Goal: Task Accomplishment & Management: Manage account settings

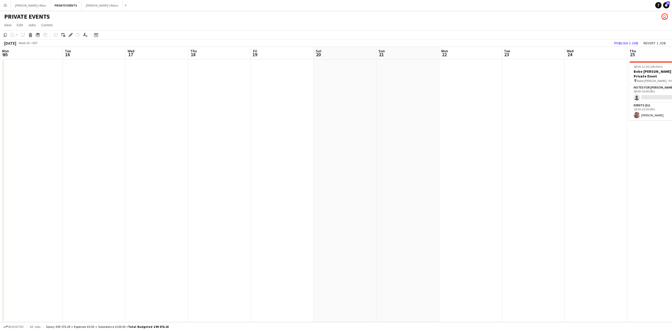
scroll to position [0, 208]
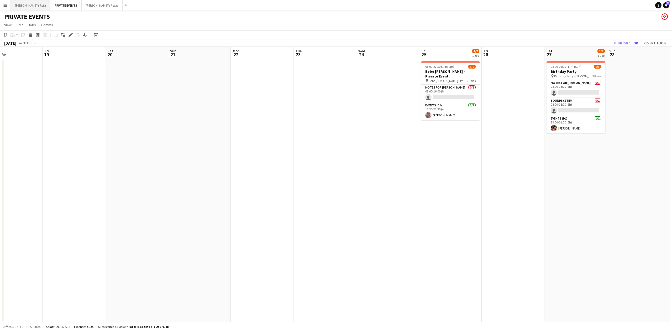
click at [30, 3] on button "[PERSON_NAME]'s Rota Close" at bounding box center [31, 5] width 40 height 10
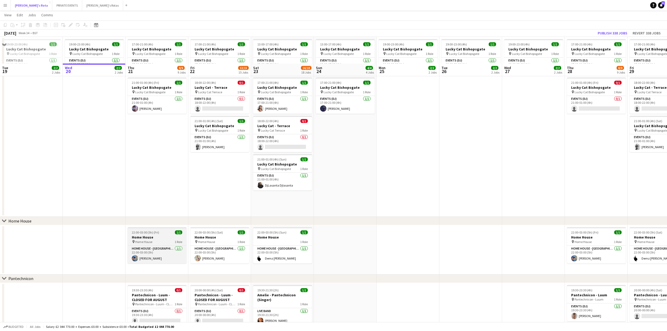
scroll to position [385, 0]
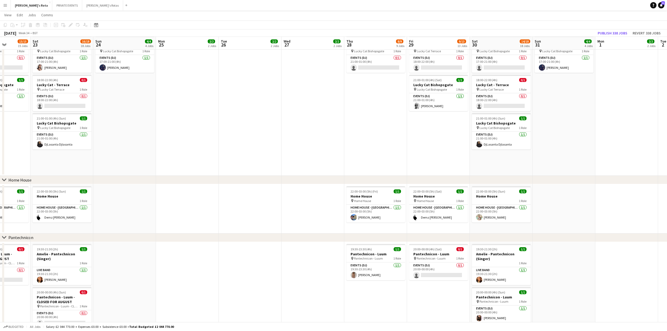
drag, startPoint x: 476, startPoint y: 204, endPoint x: 260, endPoint y: 203, distance: 215.7
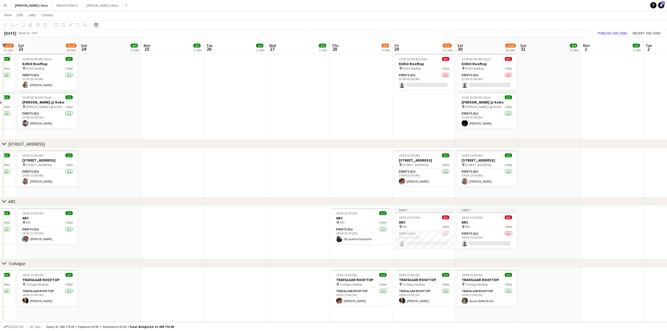
scroll to position [735, 0]
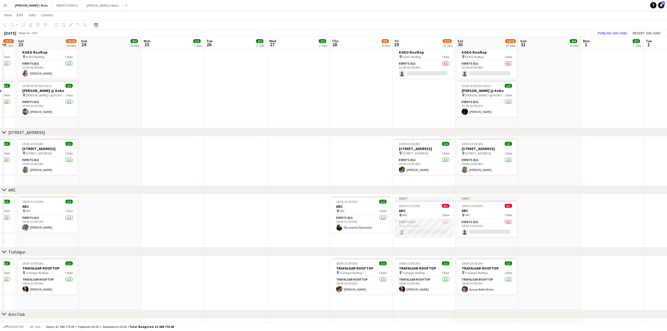
click at [410, 228] on app-card-role "Events (DJ) 0/1 18:30-21:30 (3h) single-neutral-actions" at bounding box center [423, 228] width 59 height 18
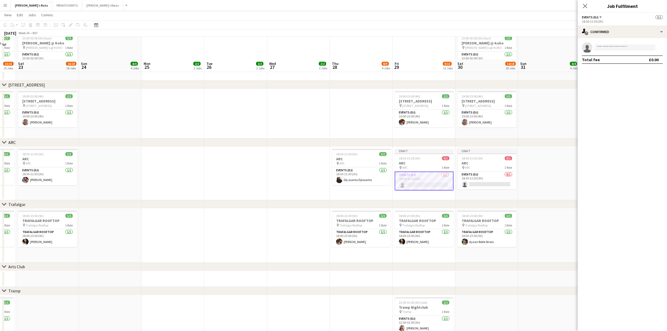
scroll to position [805, 0]
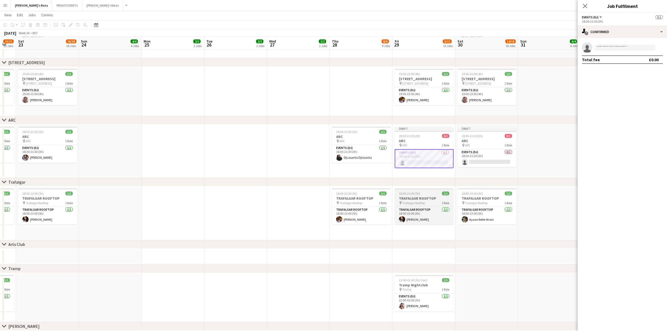
click at [421, 205] on app-job-card "18:00-23:00 (5h) 1/1 TRAFALGAR ROOFTOP pin Trafalgar Rooftop 1 Role Trafalgar R…" at bounding box center [423, 206] width 59 height 36
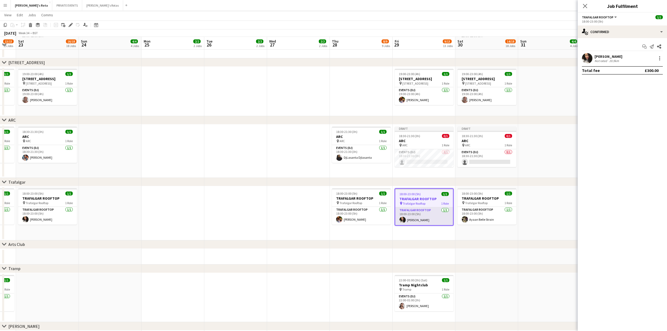
click at [423, 218] on app-card-role "Trafalgar Rooftop [DATE] 18:00-23:00 (5h) [PERSON_NAME]" at bounding box center [424, 216] width 58 height 18
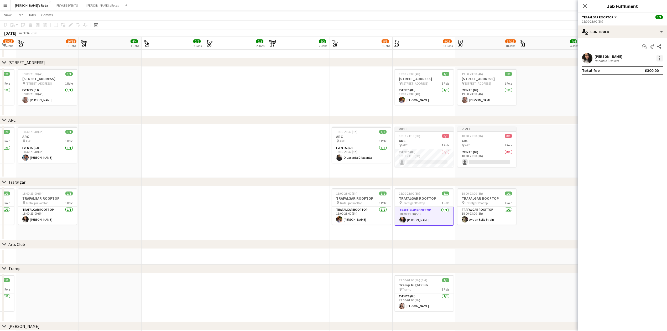
click at [657, 58] on div at bounding box center [659, 58] width 6 height 6
click at [645, 117] on span "Remove" at bounding box center [642, 118] width 33 height 5
click at [584, 4] on icon "Close pop-in" at bounding box center [584, 5] width 5 height 5
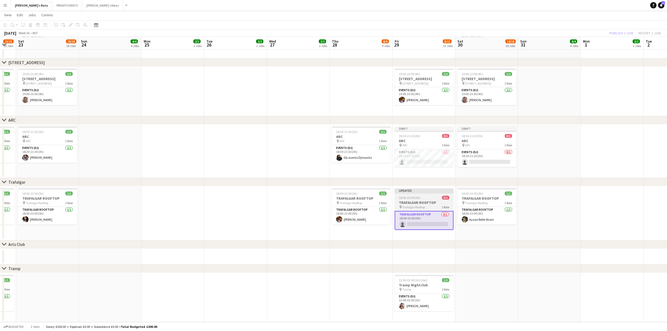
click at [419, 196] on span "18:00-23:00 (5h)" at bounding box center [409, 198] width 21 height 4
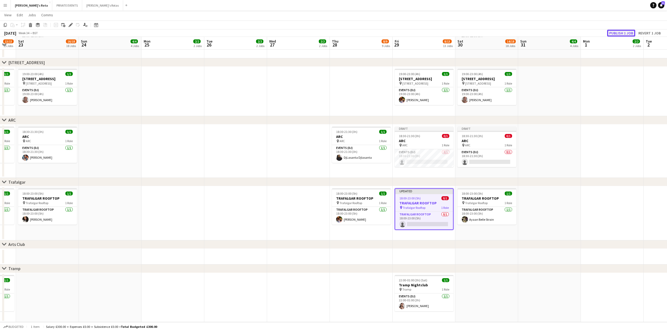
click at [614, 35] on button "Publish 1 job" at bounding box center [621, 33] width 28 height 7
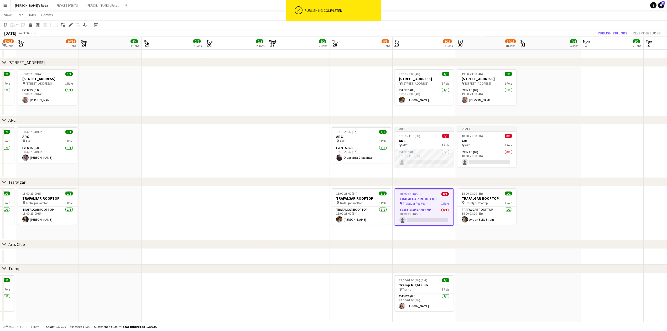
click at [421, 157] on app-card-role "Events (DJ) 0/1 18:30-21:30 (3h) single-neutral-actions" at bounding box center [423, 158] width 59 height 18
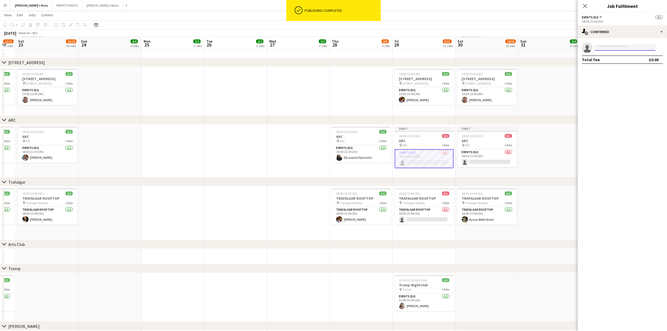
click at [607, 49] on input at bounding box center [624, 47] width 61 height 6
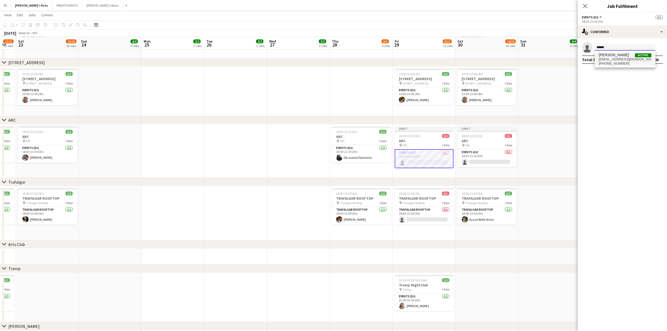
type input "******"
click at [608, 61] on span "[EMAIL_ADDRESS][DOMAIN_NAME]" at bounding box center [624, 59] width 52 height 4
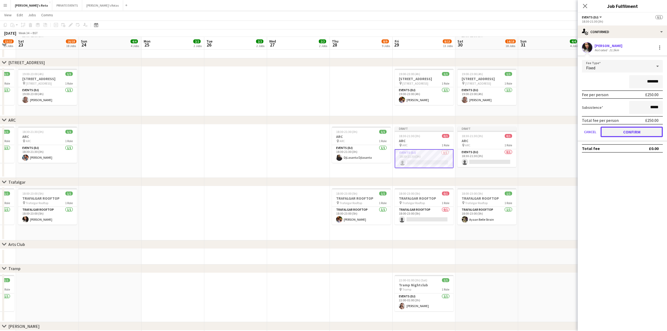
click at [628, 130] on button "Confirm" at bounding box center [631, 131] width 62 height 10
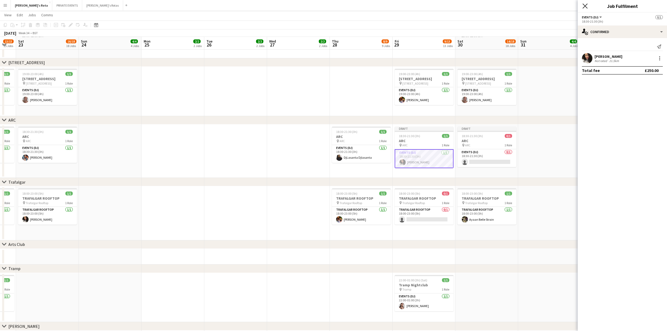
click at [583, 8] on icon at bounding box center [584, 5] width 5 height 5
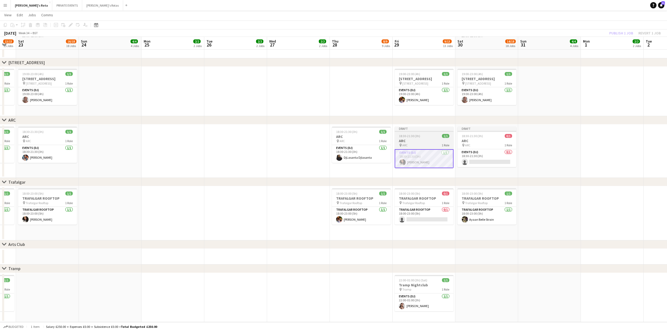
click at [423, 134] on div "18:30-21:30 (3h) 1/1" at bounding box center [423, 136] width 59 height 4
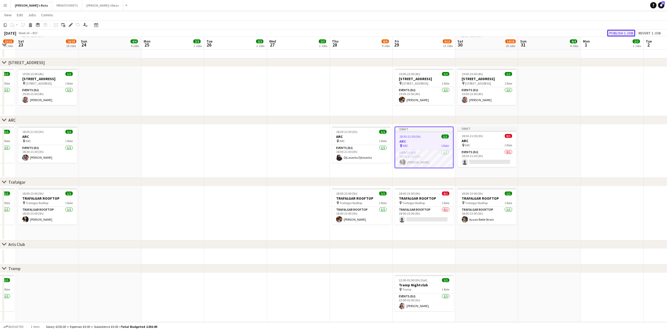
click at [618, 30] on button "Publish 1 job" at bounding box center [621, 33] width 28 height 7
click at [358, 216] on app-card-role "Trafalgar Rooftop [DATE] 18:00-23:00 (5h) [PERSON_NAME]" at bounding box center [361, 216] width 59 height 18
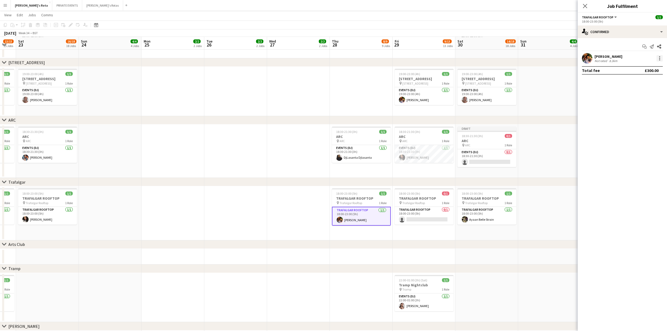
click at [657, 57] on div at bounding box center [659, 58] width 6 height 6
drag, startPoint x: 640, startPoint y: 115, endPoint x: 633, endPoint y: 102, distance: 14.6
click at [640, 114] on button "Remove" at bounding box center [641, 118] width 41 height 13
click at [584, 5] on icon at bounding box center [584, 5] width 5 height 5
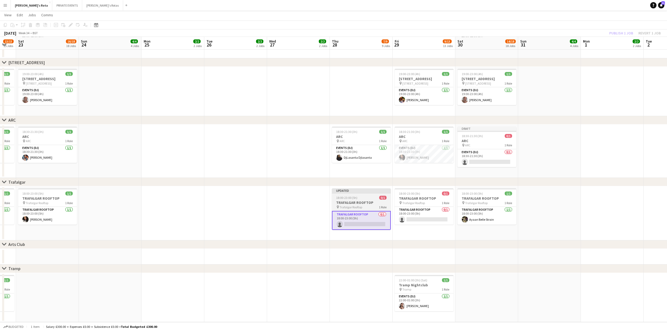
click at [354, 191] on div "Updated" at bounding box center [361, 190] width 59 height 4
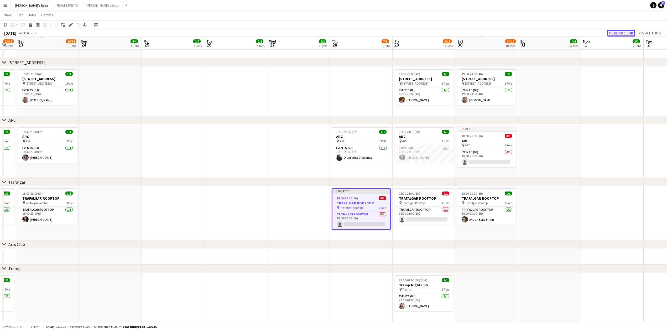
click at [621, 32] on button "Publish 1 job" at bounding box center [621, 33] width 28 height 7
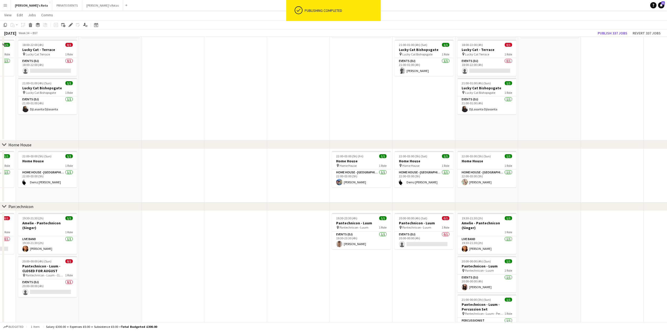
scroll to position [280, 0]
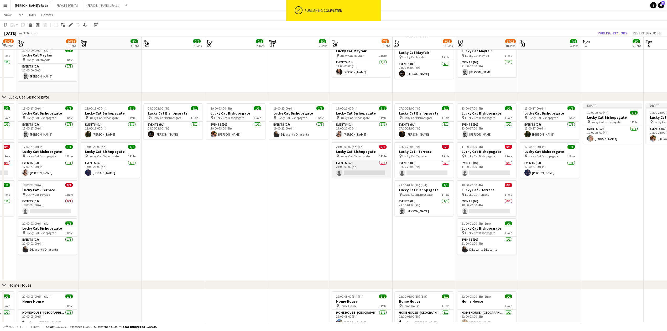
click at [363, 172] on app-card-role "Events (DJ) 0/1 21:00-01:00 (4h) single-neutral-actions" at bounding box center [361, 169] width 59 height 18
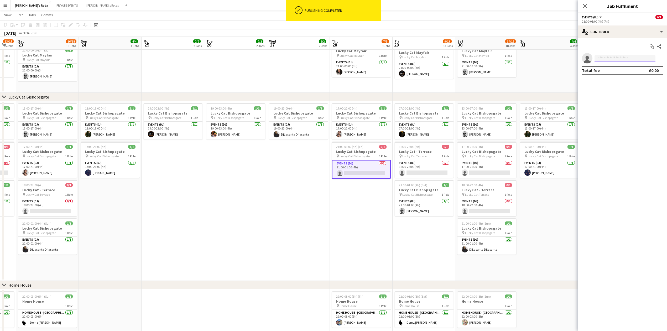
click at [612, 57] on input at bounding box center [624, 58] width 61 height 6
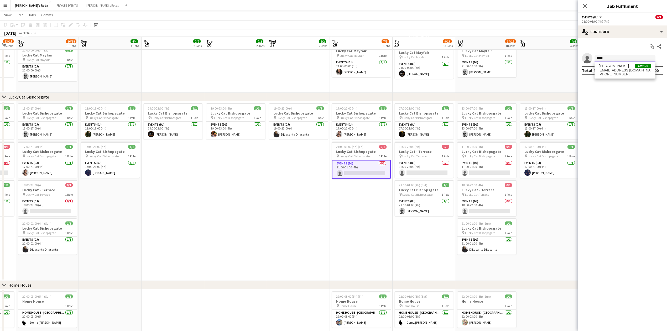
type input "*****"
click at [617, 63] on div "[PERSON_NAME] Active [EMAIL_ADDRESS][DOMAIN_NAME] [PHONE_NUMBER]" at bounding box center [624, 70] width 61 height 17
click at [617, 68] on span "[EMAIL_ADDRESS][DOMAIN_NAME]" at bounding box center [624, 70] width 52 height 4
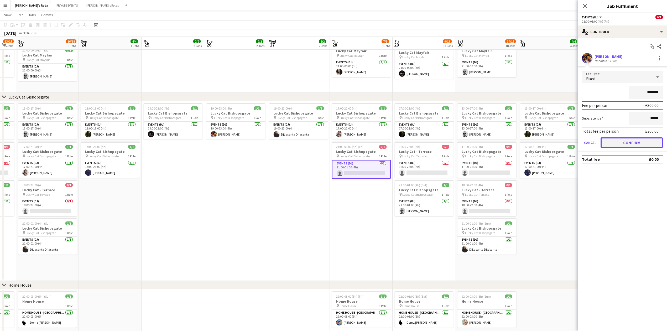
click at [630, 142] on button "Confirm" at bounding box center [631, 142] width 62 height 10
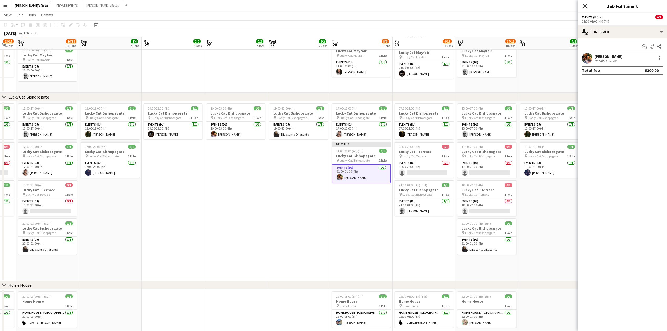
click at [583, 4] on icon at bounding box center [584, 5] width 5 height 5
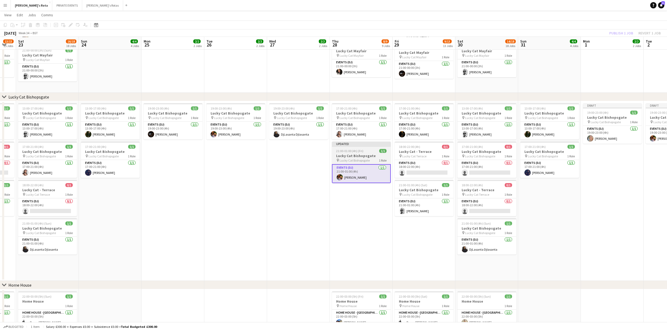
click at [358, 154] on h3 "Lucky Cat Bishopsgate" at bounding box center [361, 155] width 59 height 5
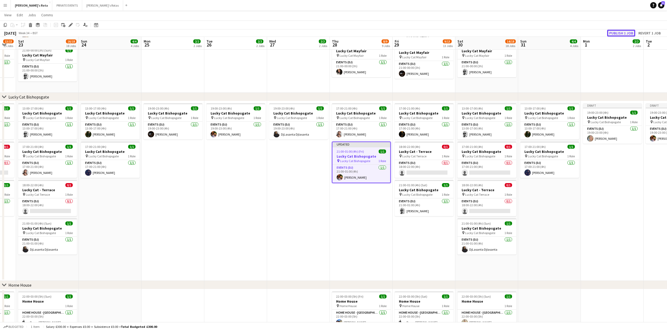
click at [619, 31] on button "Publish 1 job" at bounding box center [621, 33] width 28 height 7
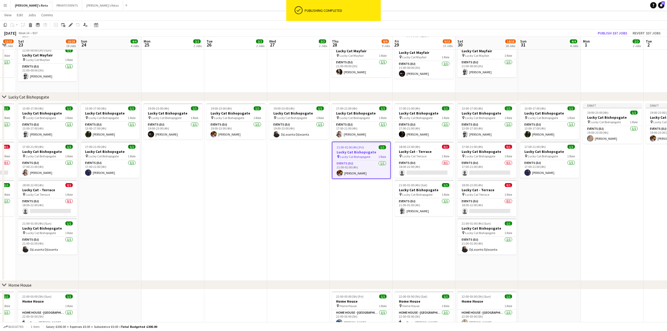
click at [365, 216] on app-date-cell "17:00-21:00 (4h) 1/1 Lucky Cat Bishopsgate pin Lucky Cat Bishopsgate 1 Role Eve…" at bounding box center [361, 190] width 63 height 179
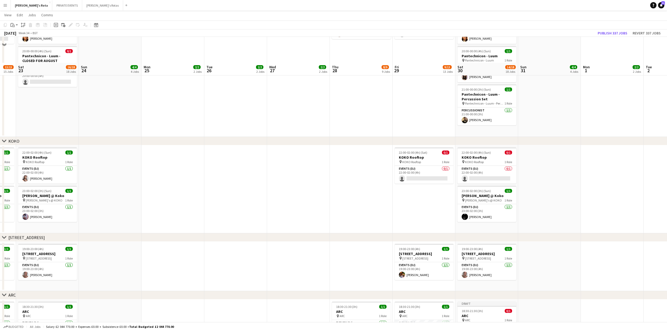
scroll to position [770, 0]
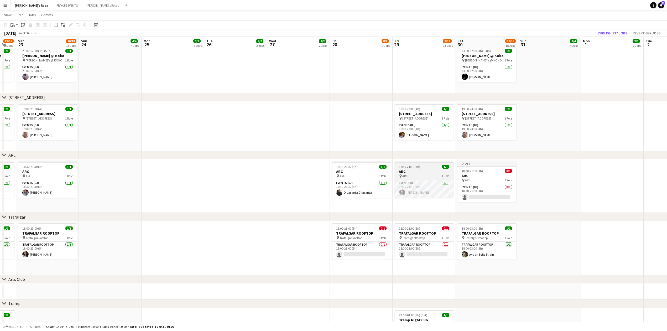
click at [425, 167] on div "18:30-21:30 (3h) 1/1" at bounding box center [423, 167] width 59 height 4
click at [307, 108] on app-date-cell at bounding box center [298, 126] width 63 height 49
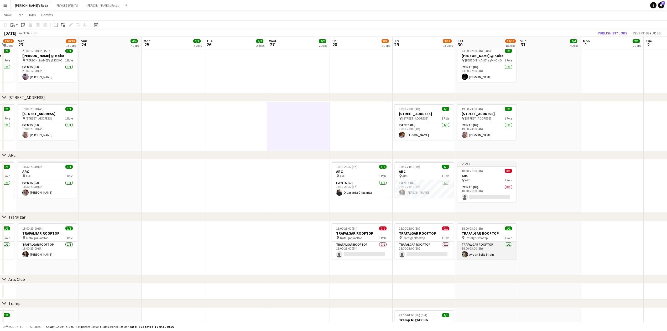
click at [478, 250] on app-card-role "Trafalgar Rooftop [DATE] 18:00-23:00 (5h) Ayaan Belle Strain" at bounding box center [486, 250] width 59 height 18
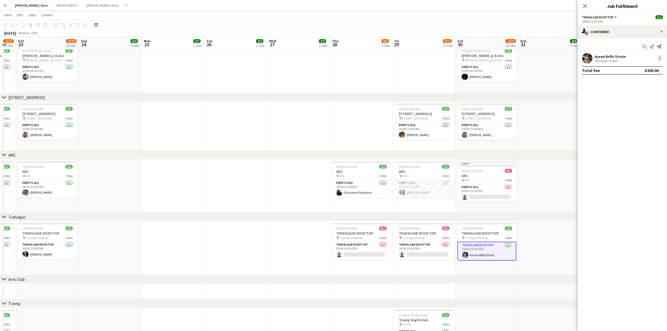
click at [660, 59] on div at bounding box center [659, 58] width 6 height 6
click at [633, 119] on span "Remove" at bounding box center [634, 118] width 16 height 4
click at [585, 6] on icon at bounding box center [584, 5] width 5 height 5
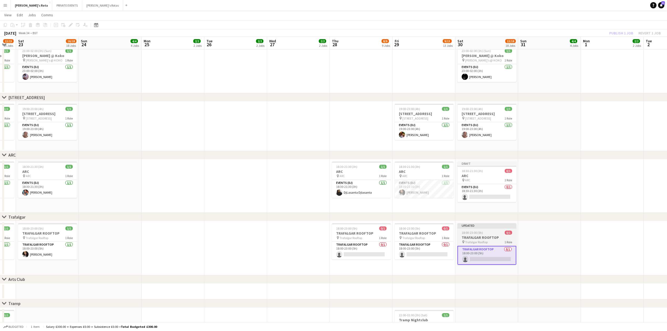
click at [476, 241] on span "Trafalgar Rooftop" at bounding box center [476, 242] width 23 height 4
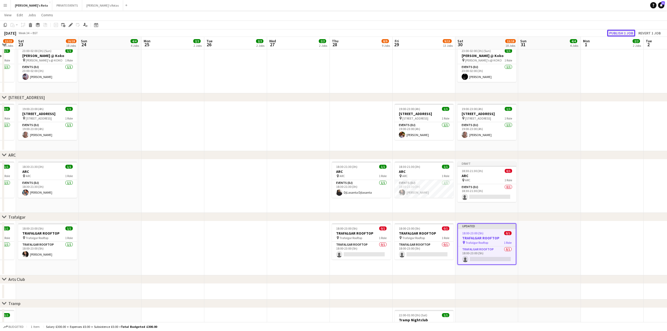
click at [618, 32] on button "Publish 1 job" at bounding box center [621, 33] width 28 height 7
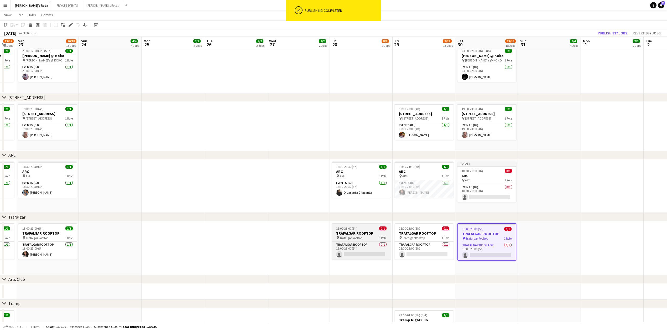
click at [362, 231] on h3 "TRAFALGAR ROOFTOP" at bounding box center [361, 233] width 59 height 5
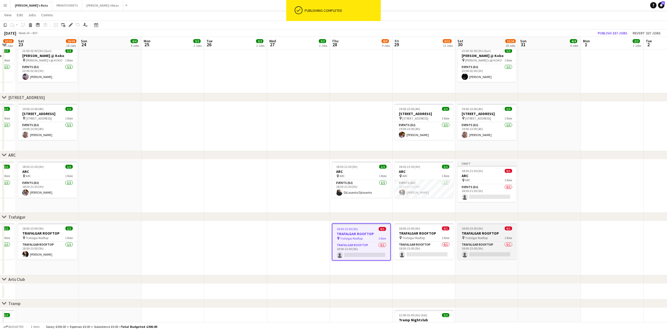
click at [485, 225] on app-job-card "18:00-23:00 (5h) 0/1 TRAFALGAR ROOFTOP pin Trafalgar Rooftop 1 Role Trafalgar R…" at bounding box center [486, 241] width 59 height 36
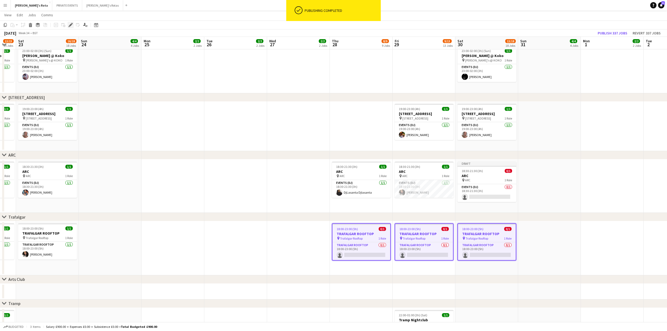
click at [72, 25] on icon "Edit" at bounding box center [70, 25] width 4 height 4
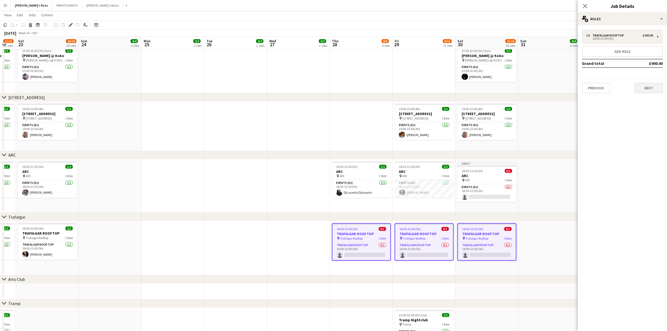
click at [645, 92] on div "1 x Trafalgar Rooftop £300.00 18:00-23:00 (5h) Add role Grand total £900.00 Pre…" at bounding box center [621, 61] width 89 height 72
click at [645, 89] on button "Next" at bounding box center [648, 88] width 28 height 10
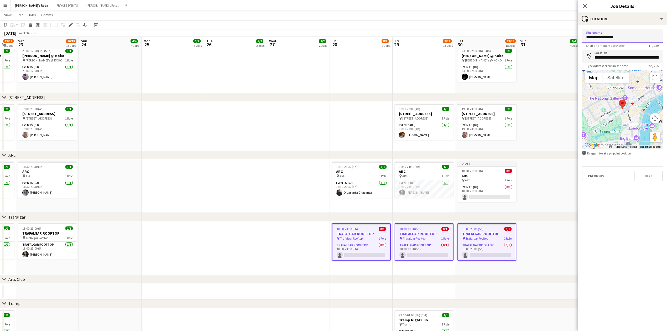
click at [631, 39] on input "**********" at bounding box center [622, 35] width 81 height 13
type input "**********"
click at [644, 175] on button "Next" at bounding box center [648, 176] width 28 height 10
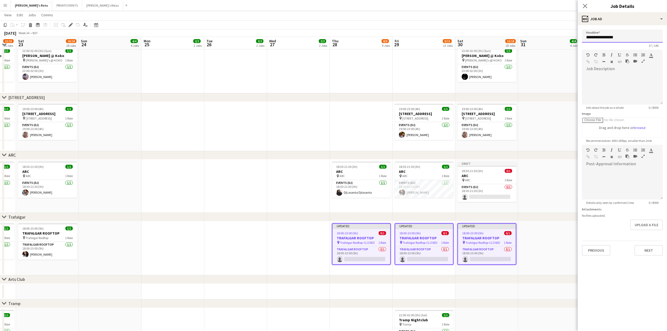
click at [635, 36] on input "**********" at bounding box center [622, 35] width 81 height 13
type input "**********"
click at [649, 253] on button "Next" at bounding box center [648, 250] width 28 height 10
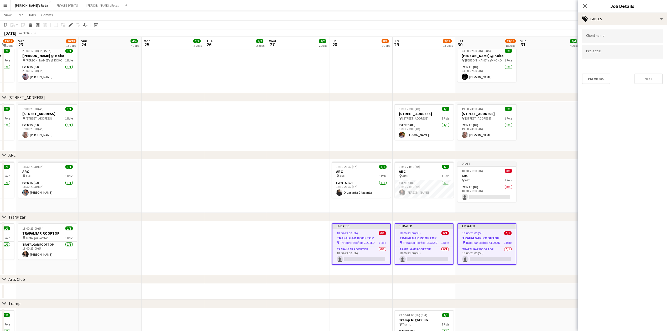
type input "*******"
click at [647, 80] on button "Next" at bounding box center [648, 78] width 28 height 10
click at [646, 55] on button "Next" at bounding box center [648, 54] width 28 height 10
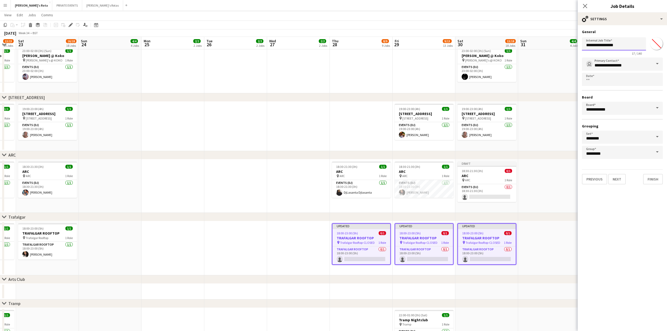
click at [632, 48] on input "**********" at bounding box center [614, 43] width 64 height 13
type input "**********"
click at [657, 176] on button "Finish" at bounding box center [653, 179] width 20 height 10
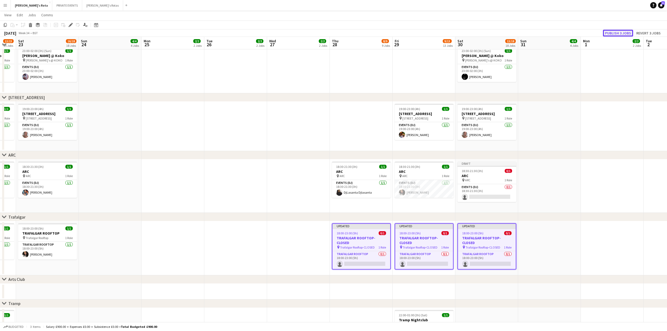
click at [619, 33] on button "Publish 3 jobs" at bounding box center [618, 33] width 30 height 7
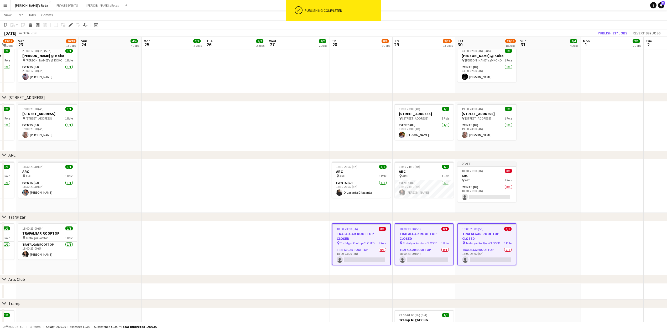
click at [343, 104] on app-date-cell at bounding box center [361, 126] width 63 height 49
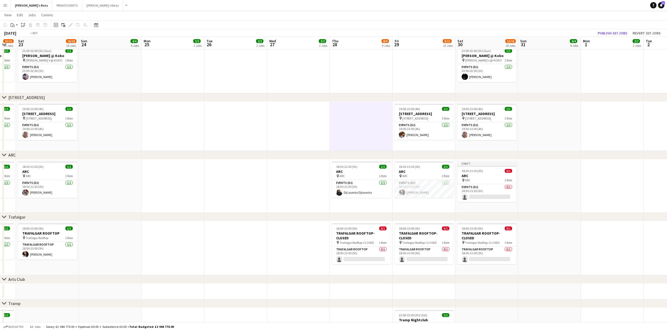
scroll to position [0, 220]
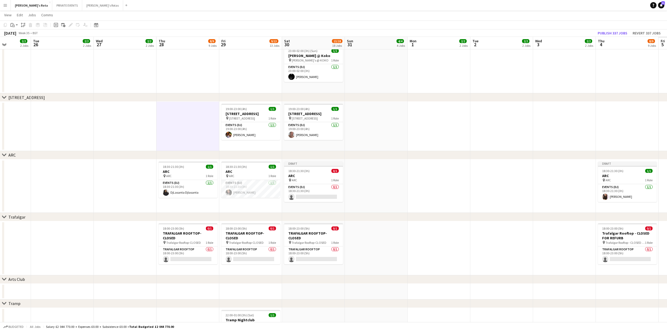
drag, startPoint x: 574, startPoint y: 170, endPoint x: 390, endPoint y: 181, distance: 184.3
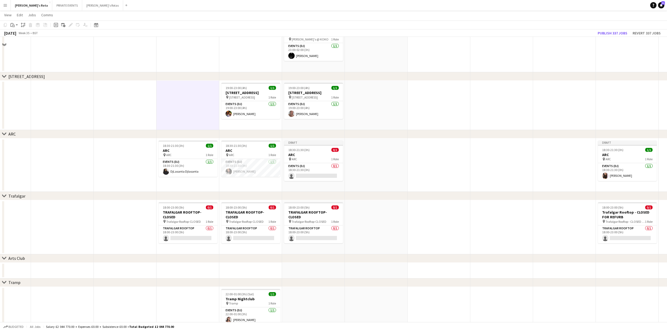
scroll to position [0, 177]
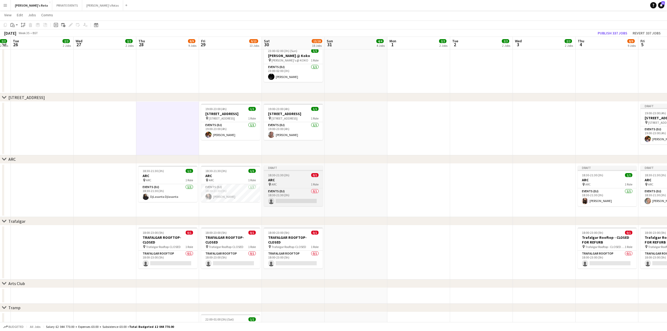
drag, startPoint x: 329, startPoint y: 177, endPoint x: 312, endPoint y: 177, distance: 16.3
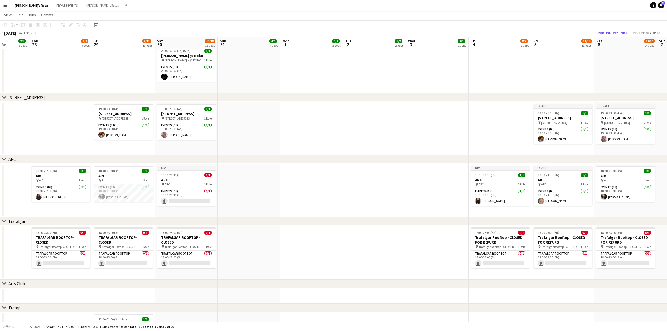
drag, startPoint x: 440, startPoint y: 142, endPoint x: 325, endPoint y: 152, distance: 115.9
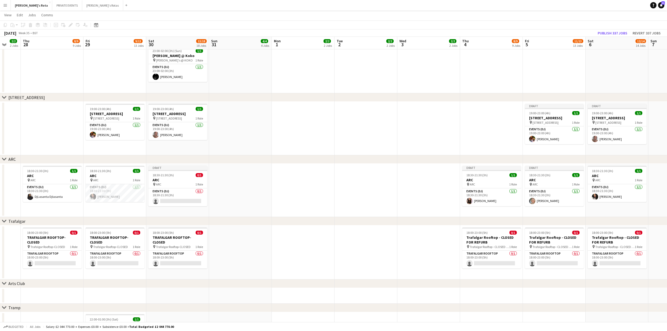
scroll to position [0, 129]
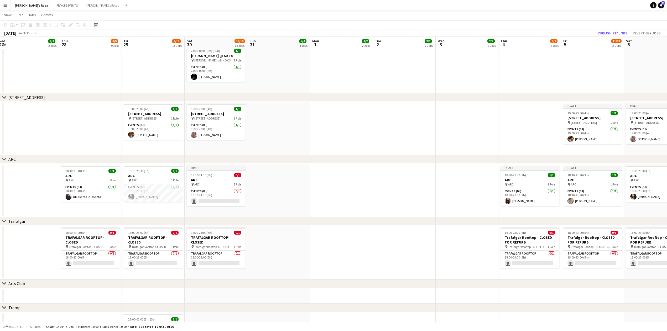
drag, startPoint x: 409, startPoint y: 138, endPoint x: 279, endPoint y: 156, distance: 130.7
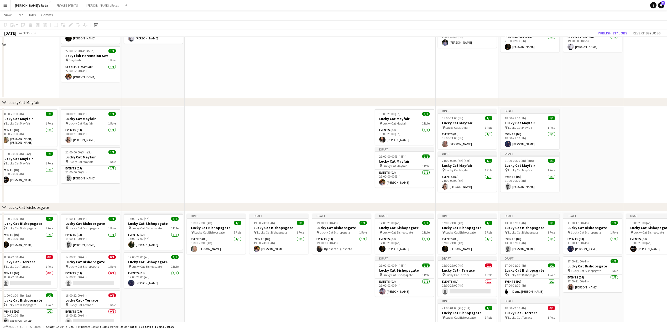
scroll to position [170, 0]
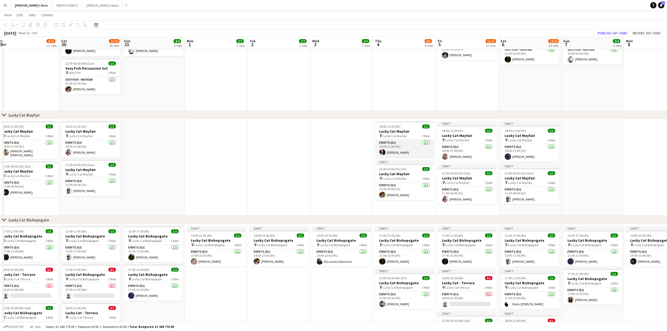
click at [399, 152] on app-card-role "Events (DJ) [DATE] 18:00-21:00 (3h) [PERSON_NAME]" at bounding box center [404, 149] width 59 height 18
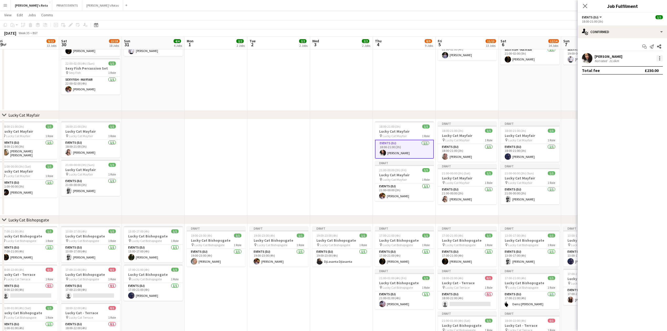
click at [657, 56] on div at bounding box center [659, 58] width 6 height 6
drag, startPoint x: 641, startPoint y: 118, endPoint x: 630, endPoint y: 71, distance: 48.1
click at [641, 117] on span "Remove" at bounding box center [642, 118] width 33 height 5
click at [584, 7] on icon at bounding box center [584, 5] width 5 height 5
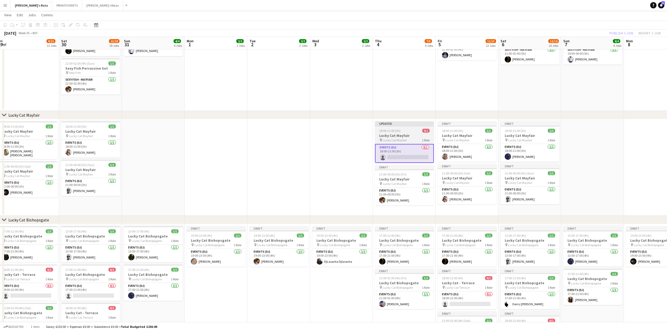
click at [410, 130] on app-job-card "Updated 18:00-21:00 (3h) 0/1 Lucky Cat Mayfair pin Lucky Cat Mayfair 1 Role Eve…" at bounding box center [404, 141] width 59 height 41
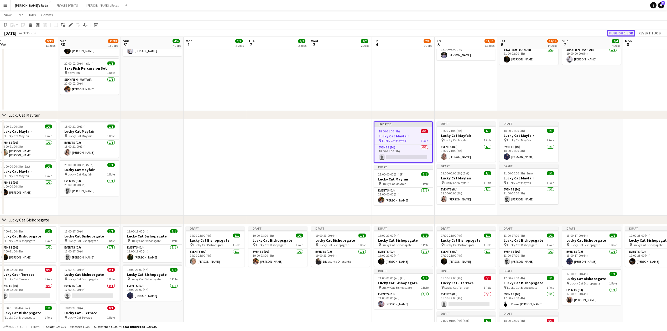
click at [622, 31] on button "Publish 1 job" at bounding box center [621, 33] width 28 height 7
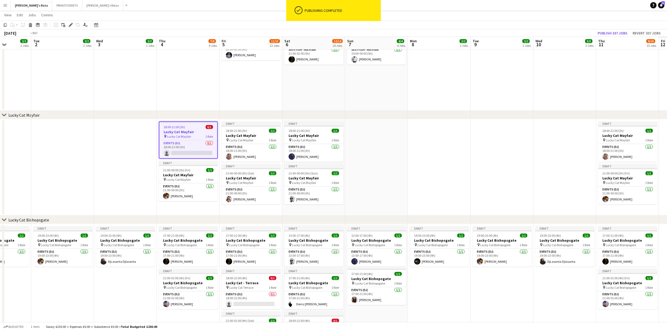
drag, startPoint x: 642, startPoint y: 149, endPoint x: 373, endPoint y: 152, distance: 269.3
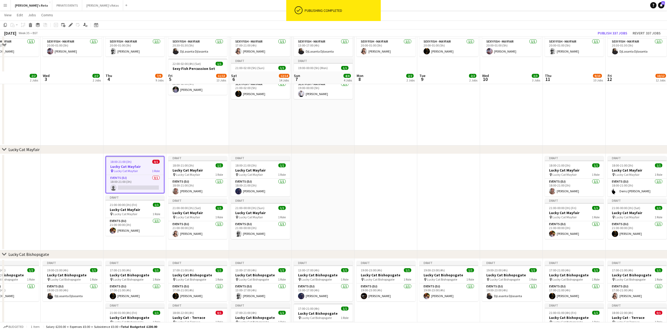
scroll to position [205, 0]
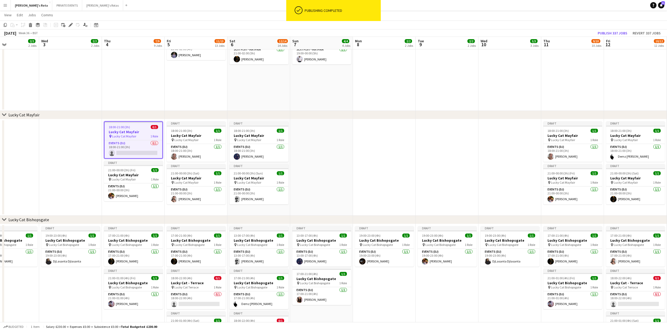
drag, startPoint x: 500, startPoint y: 146, endPoint x: 381, endPoint y: 149, distance: 119.2
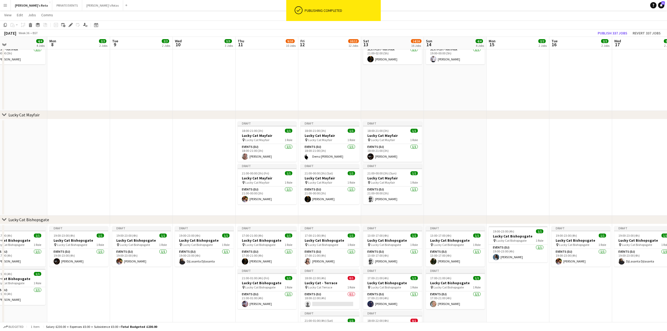
drag, startPoint x: 391, startPoint y: 161, endPoint x: 184, endPoint y: 174, distance: 207.7
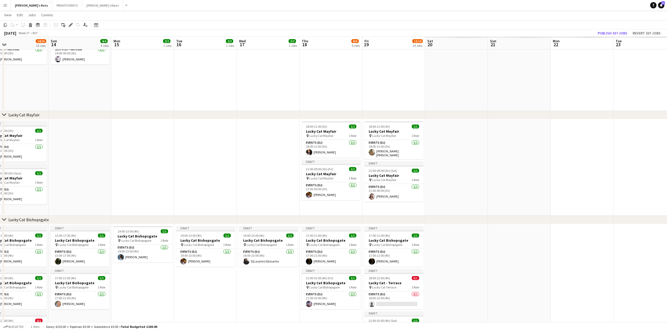
drag, startPoint x: 520, startPoint y: 154, endPoint x: 242, endPoint y: 163, distance: 277.8
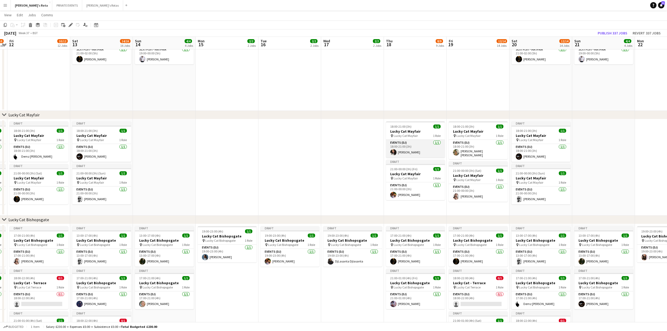
click at [413, 156] on app-card-role "Events (DJ) [DATE] 18:00-21:00 (3h) [PERSON_NAME]" at bounding box center [415, 149] width 59 height 18
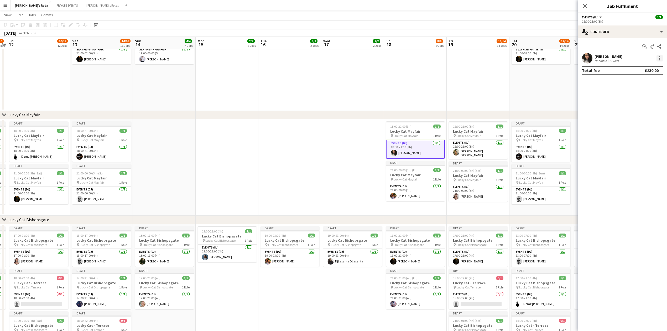
click at [659, 60] on div at bounding box center [659, 59] width 1 height 1
click at [637, 118] on span "Remove" at bounding box center [634, 118] width 16 height 4
click at [586, 6] on icon "Close pop-in" at bounding box center [584, 5] width 5 height 5
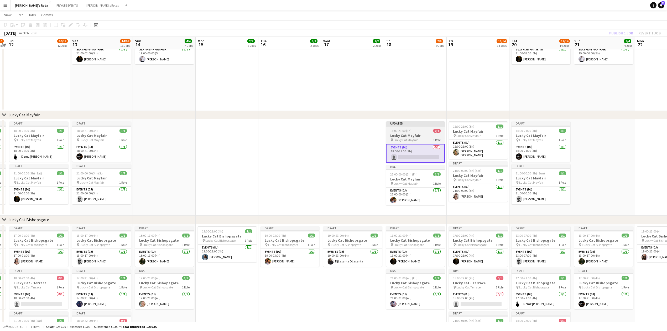
click at [413, 133] on h3 "Lucky Cat Mayfair" at bounding box center [415, 135] width 59 height 5
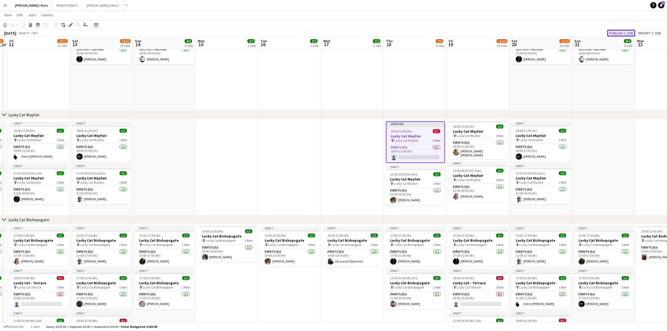
click at [614, 32] on button "Publish 1 job" at bounding box center [621, 33] width 28 height 7
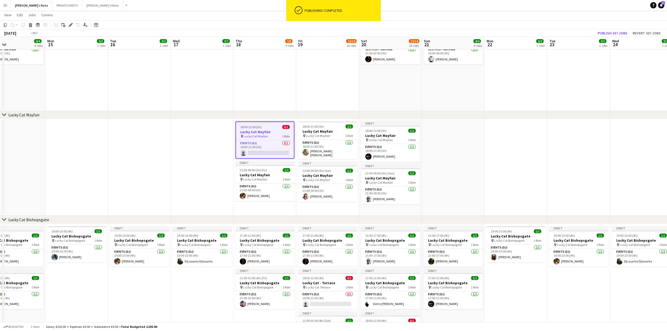
drag, startPoint x: 291, startPoint y: 171, endPoint x: 75, endPoint y: 172, distance: 216.0
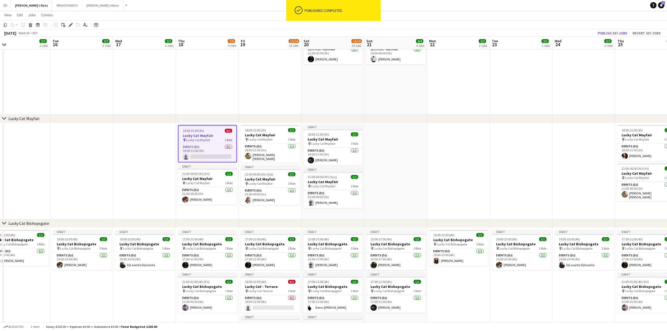
drag, startPoint x: 516, startPoint y: 176, endPoint x: 260, endPoint y: 191, distance: 256.8
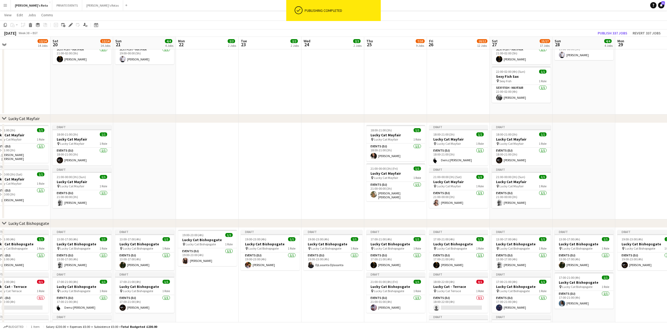
scroll to position [0, 214]
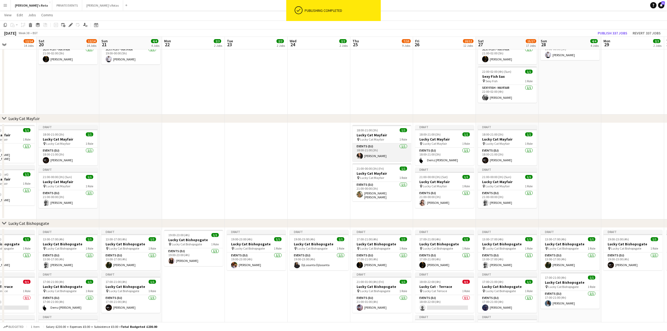
click at [379, 153] on app-card-role "Events (DJ) [DATE] 18:00-21:00 (3h) [PERSON_NAME]" at bounding box center [381, 152] width 59 height 18
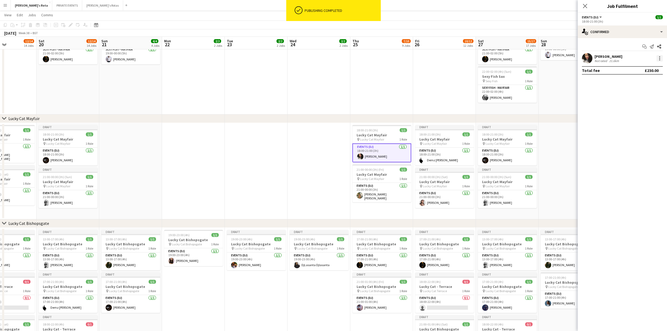
click at [658, 58] on div at bounding box center [659, 58] width 6 height 6
click at [634, 118] on span "Remove" at bounding box center [634, 118] width 16 height 4
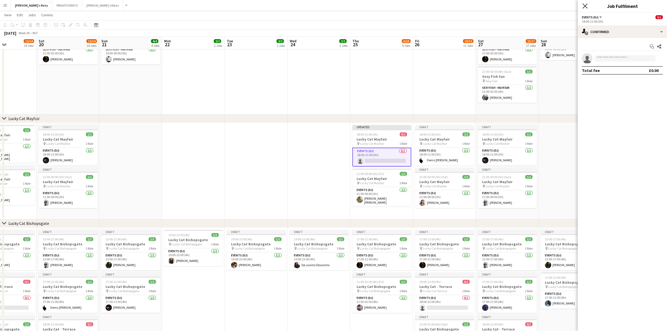
click at [585, 6] on icon at bounding box center [584, 5] width 5 height 5
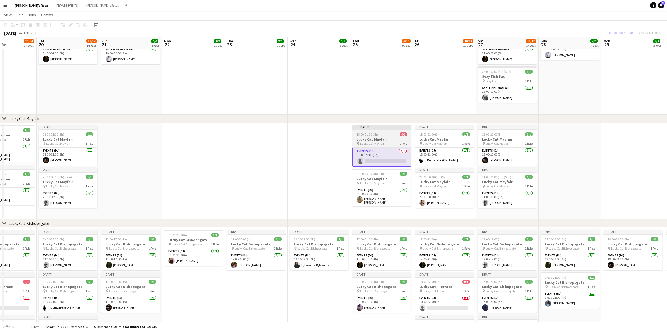
click at [390, 136] on div "18:00-21:00 (3h) 0/1" at bounding box center [381, 134] width 59 height 4
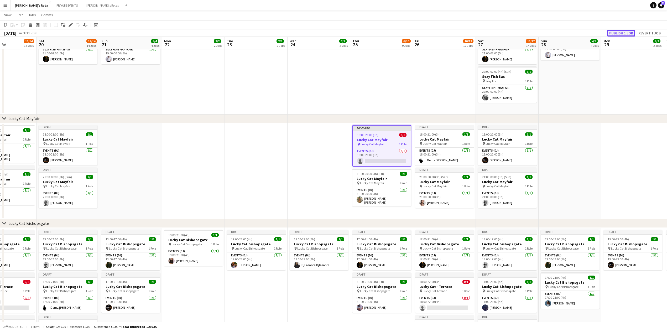
click at [616, 31] on button "Publish 1 job" at bounding box center [621, 33] width 28 height 7
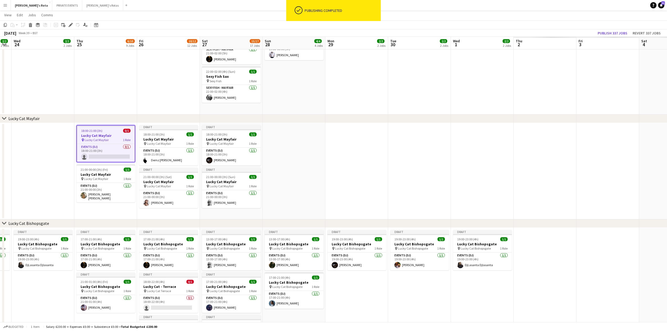
drag, startPoint x: 612, startPoint y: 181, endPoint x: 381, endPoint y: 182, distance: 231.5
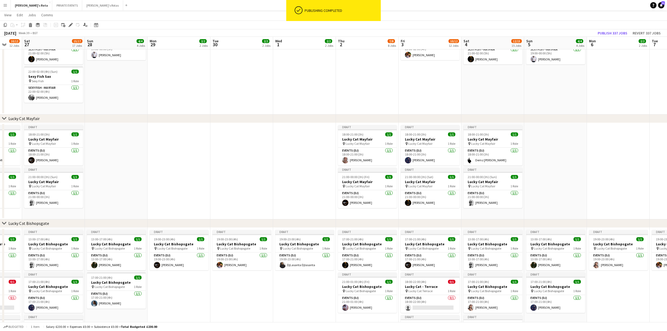
drag, startPoint x: 403, startPoint y: 183, endPoint x: 257, endPoint y: 185, distance: 145.9
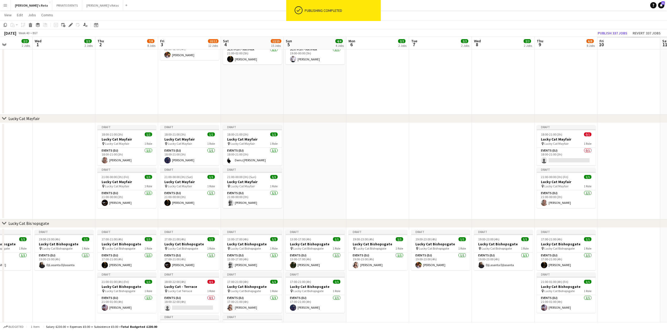
drag, startPoint x: 574, startPoint y: 174, endPoint x: 338, endPoint y: 181, distance: 236.3
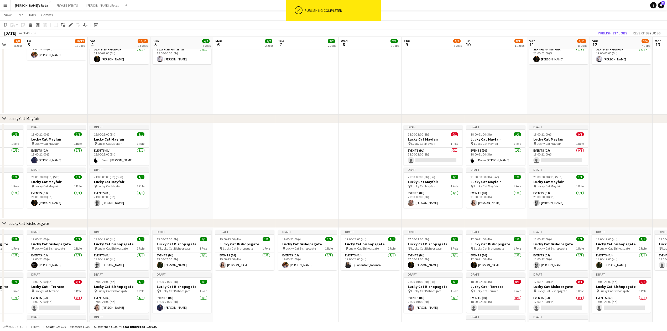
drag, startPoint x: 431, startPoint y: 175, endPoint x: 244, endPoint y: 177, distance: 186.9
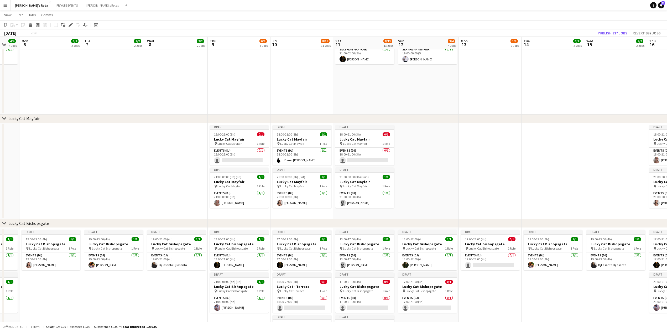
drag, startPoint x: 538, startPoint y: 167, endPoint x: 324, endPoint y: 172, distance: 213.4
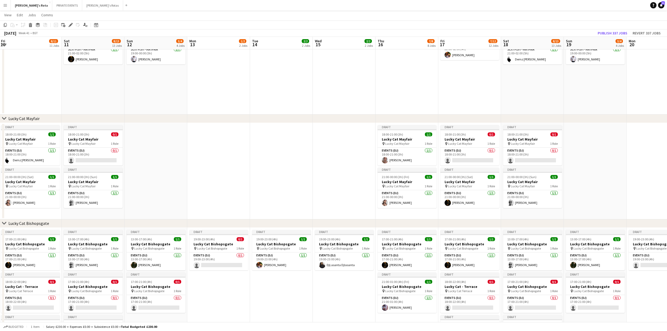
drag, startPoint x: 438, startPoint y: 167, endPoint x: 278, endPoint y: 177, distance: 160.7
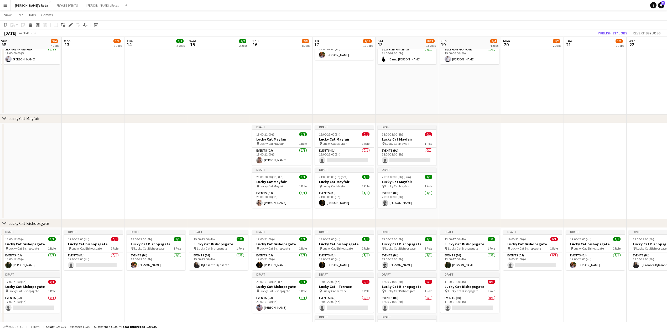
scroll to position [0, 176]
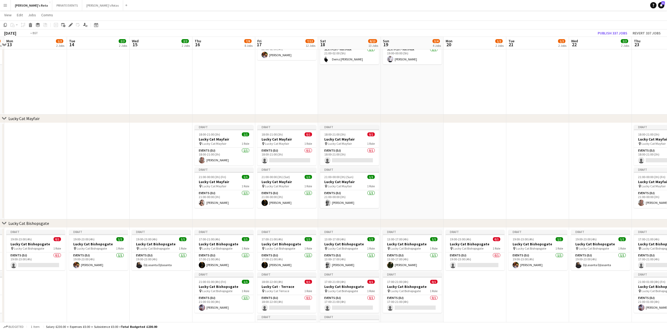
drag, startPoint x: 595, startPoint y: 169, endPoint x: 449, endPoint y: 175, distance: 146.3
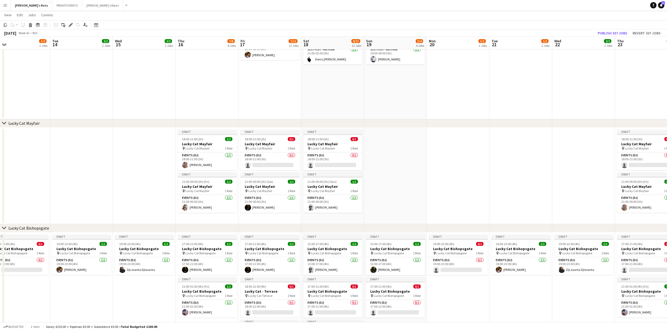
drag, startPoint x: 550, startPoint y: 170, endPoint x: 267, endPoint y: 179, distance: 283.3
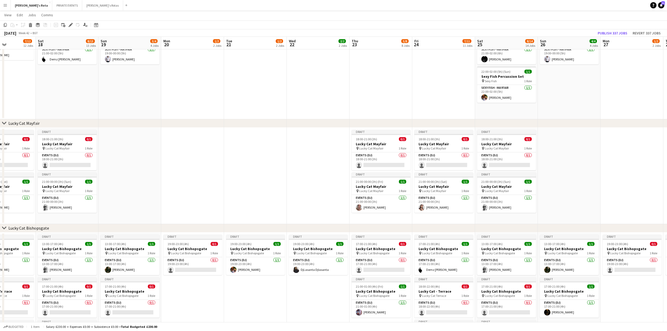
drag, startPoint x: 584, startPoint y: 167, endPoint x: 458, endPoint y: 174, distance: 125.9
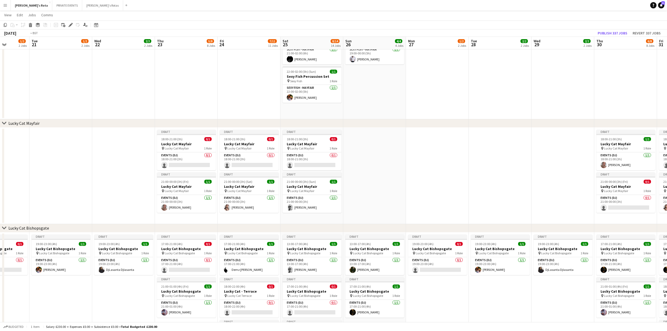
drag, startPoint x: 519, startPoint y: 175, endPoint x: 339, endPoint y: 177, distance: 179.5
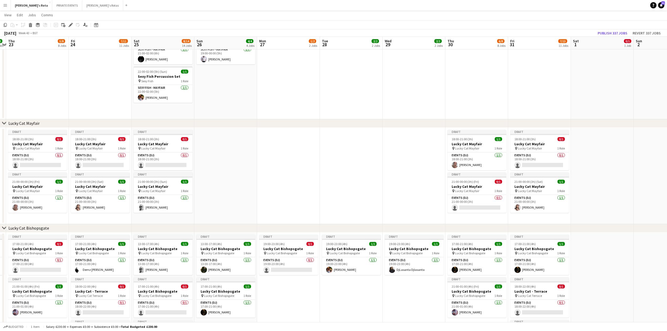
drag, startPoint x: 624, startPoint y: 159, endPoint x: 504, endPoint y: 161, distance: 119.7
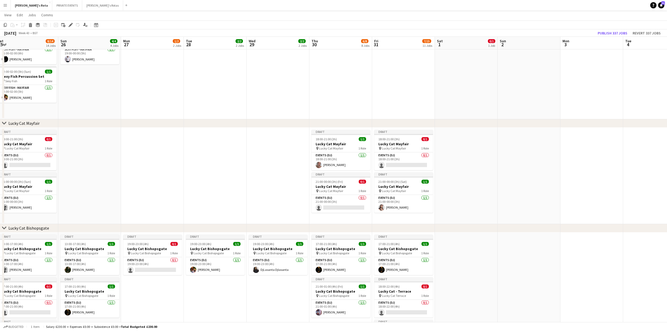
drag, startPoint x: 395, startPoint y: 141, endPoint x: 584, endPoint y: 124, distance: 189.9
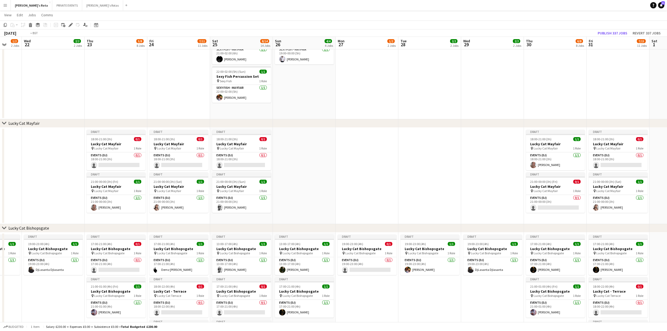
scroll to position [0, 0]
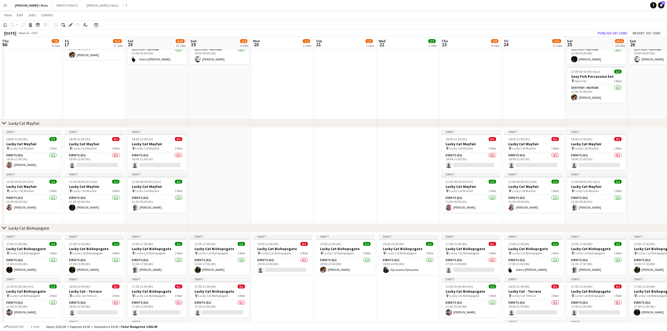
drag, startPoint x: 37, startPoint y: 159, endPoint x: 390, endPoint y: 165, distance: 352.7
drag, startPoint x: 217, startPoint y: 162, endPoint x: 485, endPoint y: 136, distance: 269.9
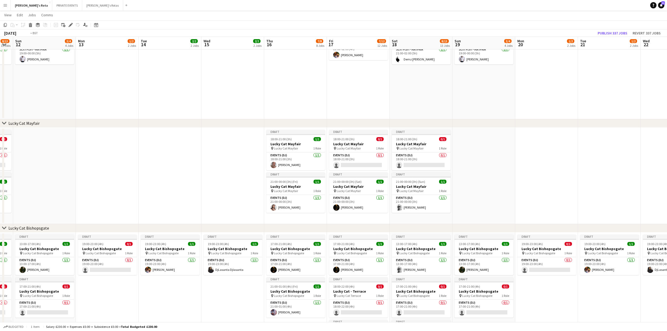
scroll to position [0, 175]
click at [97, 24] on icon "Date picker" at bounding box center [96, 25] width 4 height 4
click at [130, 102] on button "[DATE]" at bounding box center [133, 101] width 15 height 8
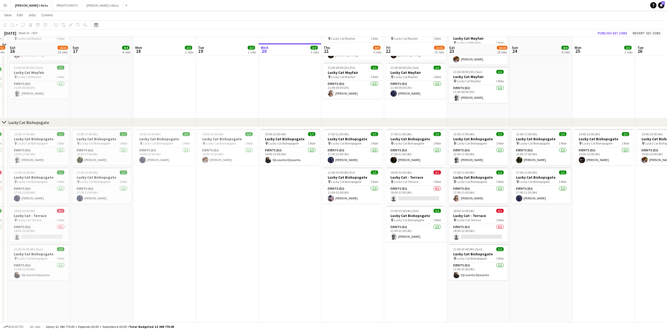
scroll to position [310, 0]
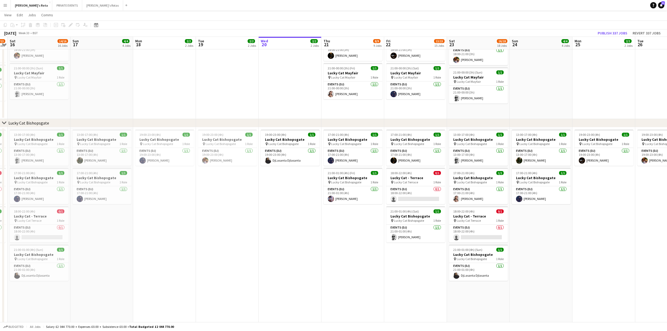
click at [302, 90] on app-date-cell at bounding box center [289, 71] width 63 height 96
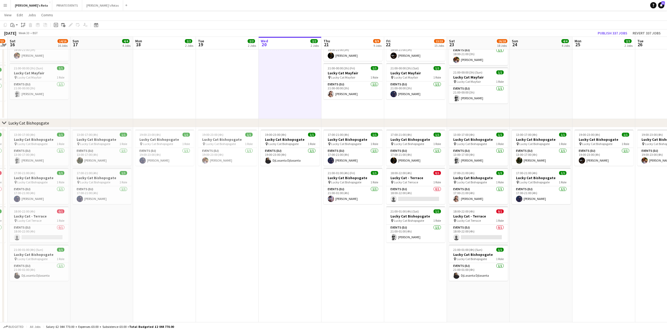
click at [307, 198] on app-date-cell "19:00-23:00 (4h) 1/1 Lucky Cat Bishopsgate pin Lucky Cat Bishopsgate 1 Role Eve…" at bounding box center [289, 225] width 63 height 196
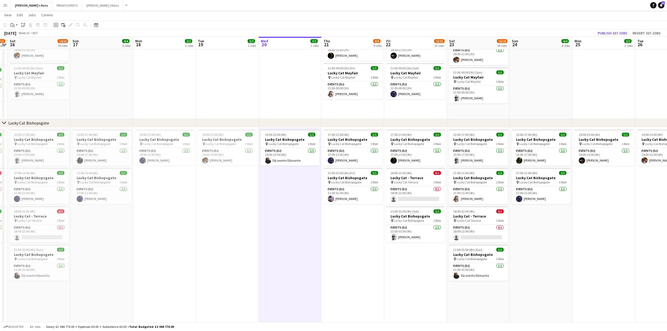
click at [290, 98] on app-date-cell at bounding box center [289, 71] width 63 height 96
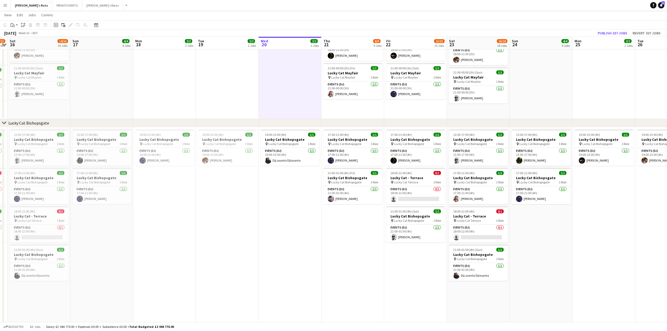
click at [337, 111] on app-date-cell "18:00-21:00 (3h) 1/1 Lucky Cat Mayfair pin Lucky Cat Mayfair 1 Role Events (DJ)…" at bounding box center [352, 71] width 63 height 96
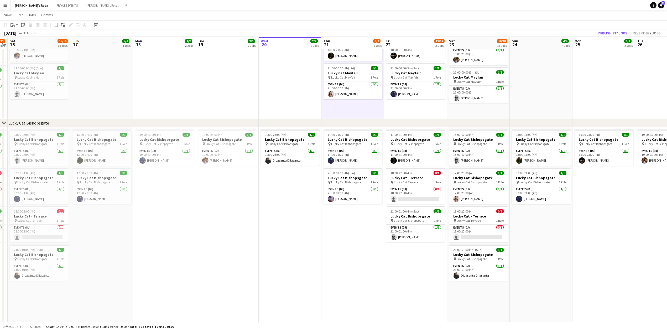
click at [287, 106] on app-date-cell at bounding box center [289, 71] width 63 height 96
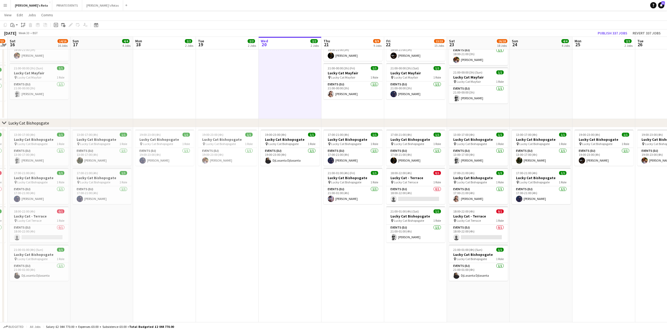
click at [372, 108] on app-date-cell "18:00-21:00 (3h) 1/1 Lucky Cat Mayfair pin Lucky Cat Mayfair 1 Role Events (DJ)…" at bounding box center [352, 71] width 63 height 96
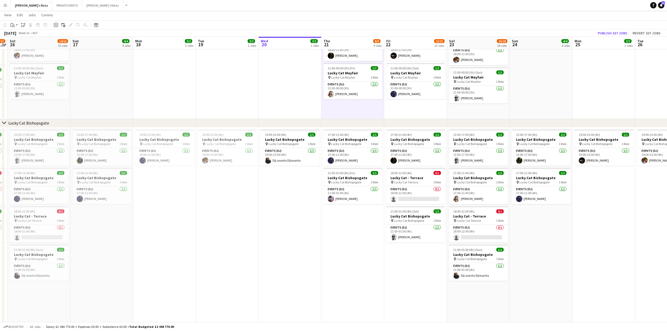
click at [285, 113] on app-date-cell at bounding box center [289, 71] width 63 height 96
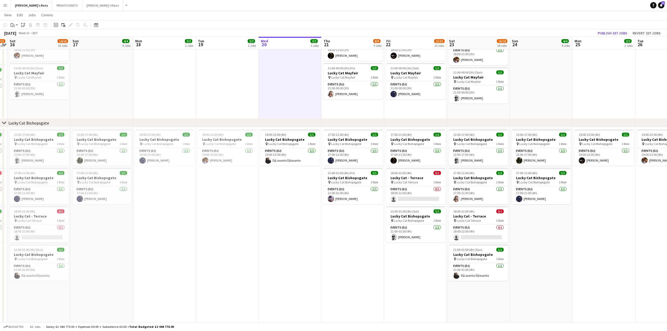
click at [411, 108] on app-date-cell "18:00-21:00 (3h) 1/1 Lucky Cat Mayfair pin Lucky Cat Mayfair 1 Role Events (DJ)…" at bounding box center [415, 71] width 63 height 96
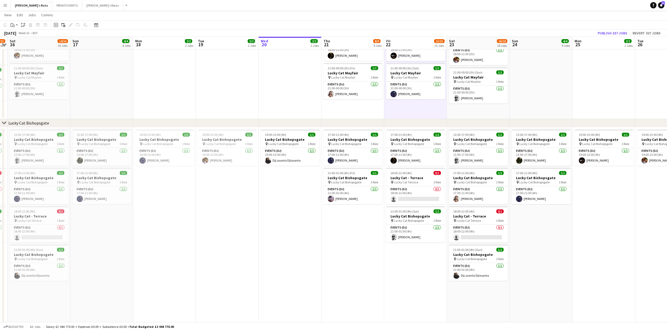
click at [305, 86] on app-date-cell at bounding box center [289, 71] width 63 height 96
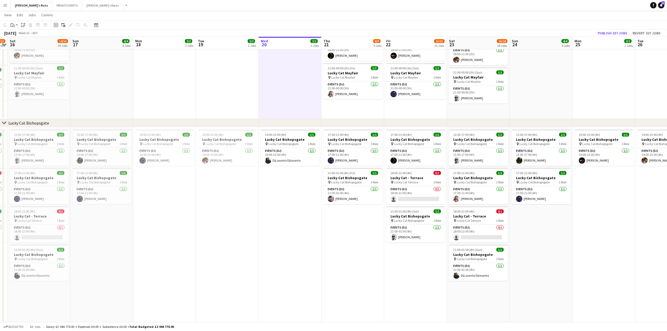
click at [314, 188] on app-date-cell "19:00-23:00 (4h) 1/1 Lucky Cat Bishopsgate pin Lucky Cat Bishopsgate 1 Role Eve…" at bounding box center [289, 225] width 63 height 196
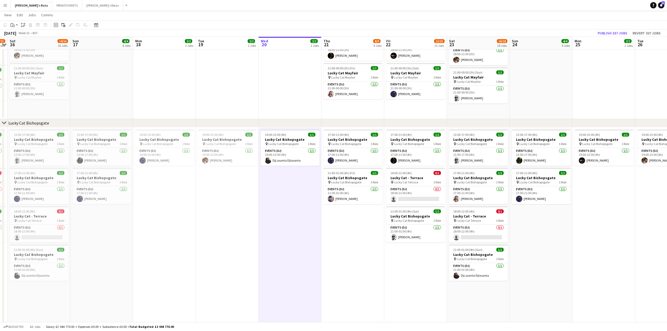
scroll to position [0, 180]
click at [356, 232] on app-date-cell "17:00-21:00 (4h) 1/1 Lucky Cat Bishopsgate pin Lucky Cat Bishopsgate 1 Role Eve…" at bounding box center [353, 225] width 63 height 196
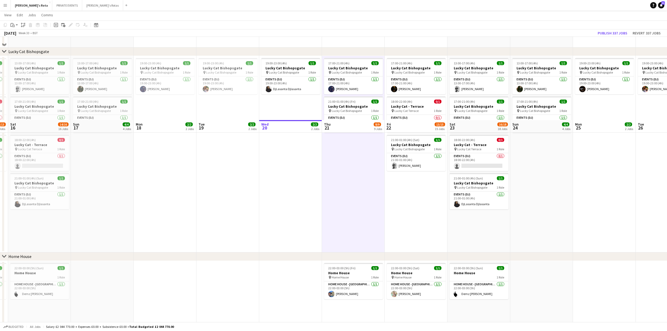
scroll to position [379, 0]
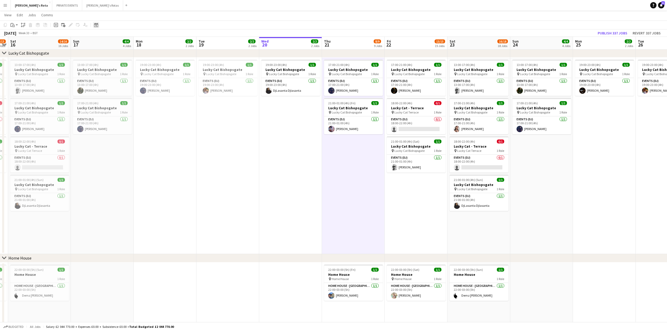
click at [97, 25] on icon "Date picker" at bounding box center [96, 25] width 4 height 4
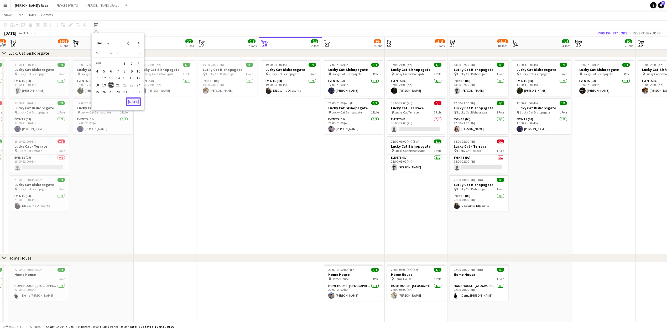
click at [134, 101] on button "[DATE]" at bounding box center [133, 101] width 15 height 8
click at [96, 24] on icon "Date picker" at bounding box center [96, 25] width 4 height 4
click at [141, 41] on span "Next month" at bounding box center [138, 43] width 10 height 10
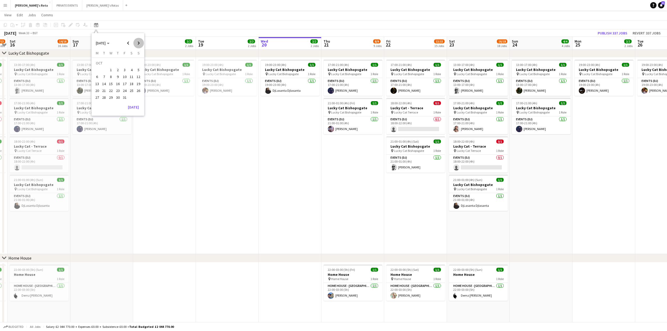
click at [141, 41] on span "Next month" at bounding box center [138, 43] width 10 height 10
click at [111, 95] on span "31" at bounding box center [111, 97] width 6 height 6
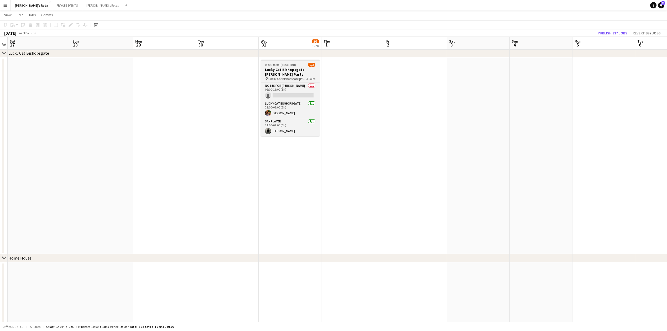
click at [291, 70] on h3 "Lucky Cat Bishopsgate [PERSON_NAME] Party" at bounding box center [290, 71] width 59 height 9
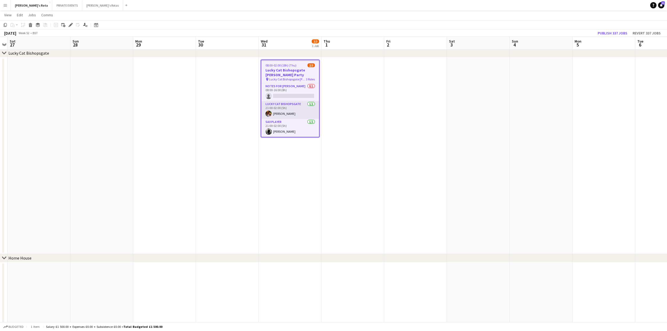
click at [286, 112] on app-card-role "Lucky Cat Bishopsgate [DATE] 21:00-02:00 (5h) [PERSON_NAME]" at bounding box center [290, 110] width 58 height 18
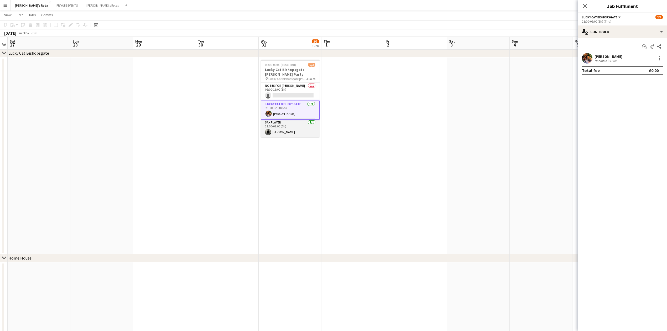
click at [285, 129] on app-card-role "Sax Player [DATE] 21:00-02:00 (5h) [PERSON_NAME]" at bounding box center [290, 128] width 59 height 18
click at [299, 172] on app-date-cell "08:00-02:00 (18h) (Thu) 2/3 Lucky Cat Bishopsgate [PERSON_NAME] Party pin Lucky…" at bounding box center [289, 155] width 63 height 196
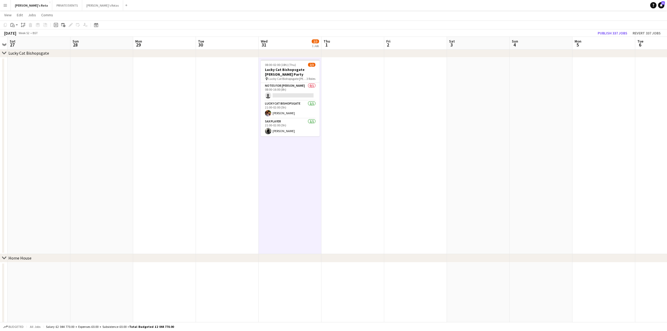
click at [173, 80] on app-date-cell at bounding box center [164, 155] width 63 height 196
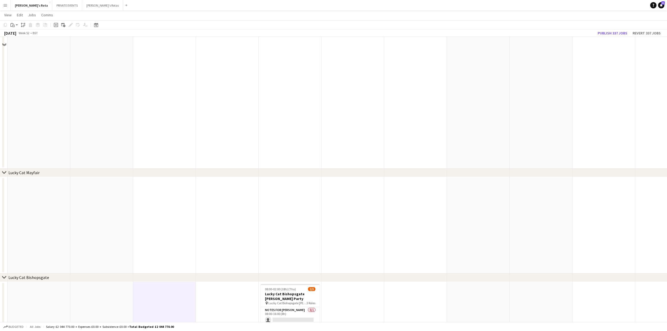
scroll to position [100, 0]
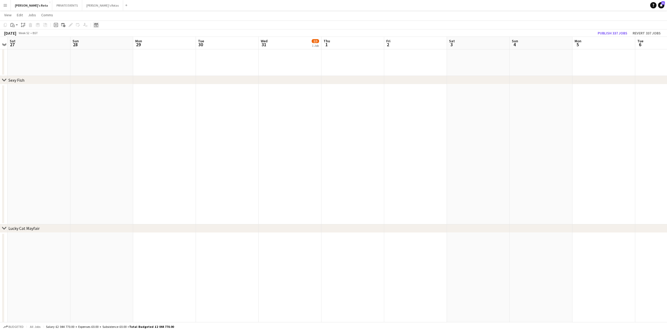
click at [99, 26] on div "Date picker" at bounding box center [96, 25] width 6 height 6
click at [109, 44] on icon "Choose month and year" at bounding box center [108, 43] width 3 height 1
click at [100, 68] on span "2024" at bounding box center [99, 70] width 11 height 6
click at [133, 77] on span "DEC" at bounding box center [135, 77] width 11 height 6
click at [104, 98] on span "31" at bounding box center [104, 99] width 6 height 6
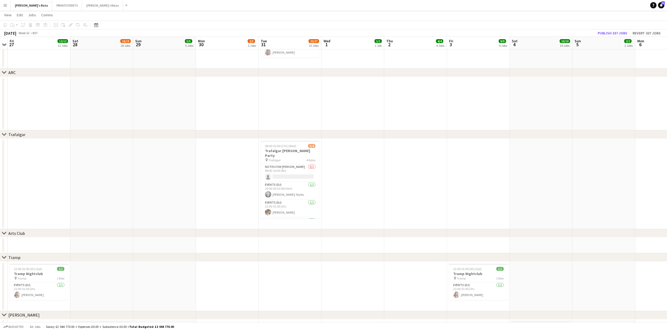
scroll to position [13, 0]
click at [287, 211] on app-card-role "Sax Player [DATE] 22:00-01:00 (3h) [PERSON_NAME]" at bounding box center [290, 213] width 59 height 18
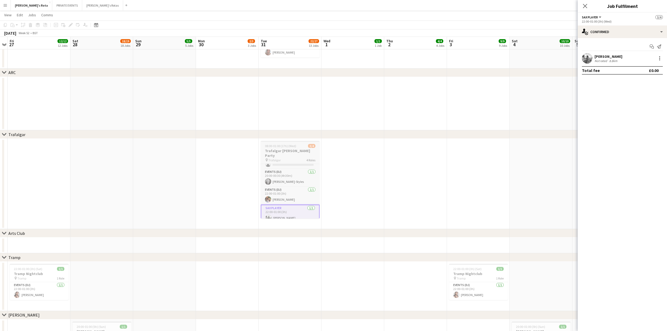
click at [288, 150] on h3 "Trafalgar [PERSON_NAME] Party" at bounding box center [290, 152] width 59 height 9
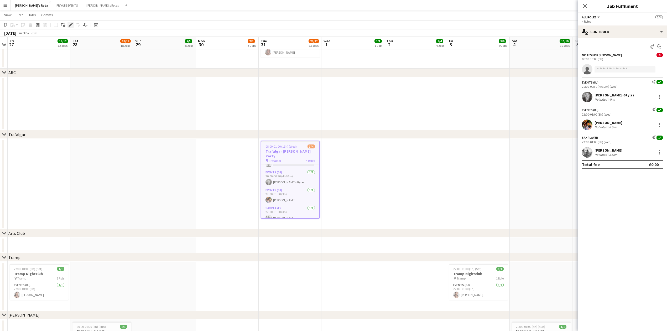
click at [72, 23] on icon at bounding box center [71, 23] width 1 height 1
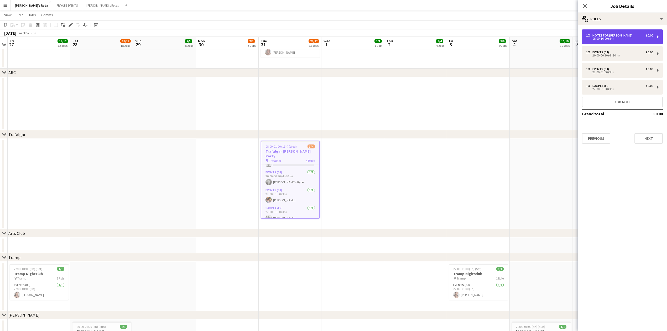
click at [610, 36] on div "Notes for [PERSON_NAME]" at bounding box center [613, 36] width 42 height 4
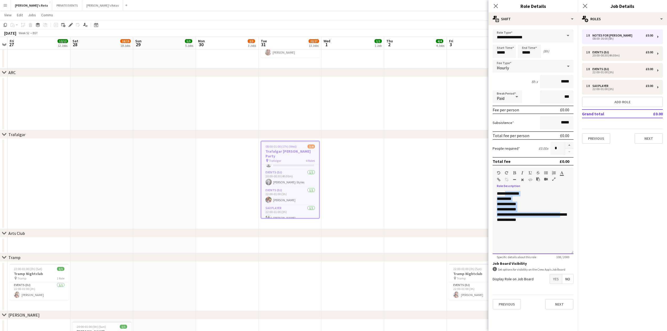
drag, startPoint x: 506, startPoint y: 193, endPoint x: 512, endPoint y: 225, distance: 32.2
click at [512, 225] on div "**********" at bounding box center [532, 222] width 81 height 63
click at [513, 224] on div "**********" at bounding box center [532, 222] width 81 height 63
drag, startPoint x: 515, startPoint y: 221, endPoint x: 510, endPoint y: 215, distance: 8.0
click at [510, 215] on div "**********" at bounding box center [532, 222] width 81 height 63
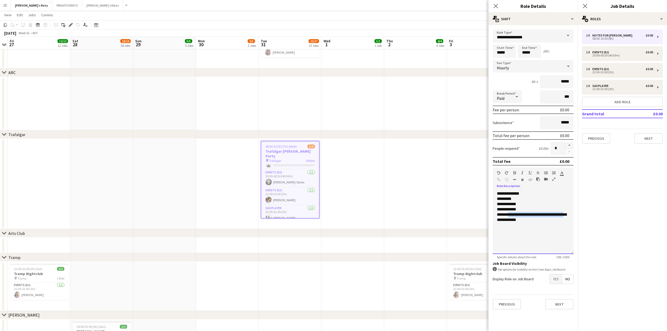
click at [510, 215] on div "**********" at bounding box center [532, 217] width 72 height 10
click at [510, 207] on div "**********" at bounding box center [532, 209] width 72 height 5
drag, startPoint x: 508, startPoint y: 193, endPoint x: 516, endPoint y: 212, distance: 20.6
click at [516, 212] on div "**********" at bounding box center [532, 222] width 81 height 63
click at [520, 210] on div "**********" at bounding box center [532, 209] width 72 height 5
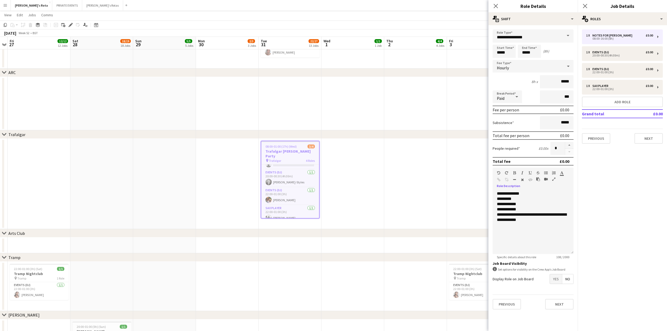
click at [287, 92] on app-date-cell at bounding box center [289, 104] width 63 height 54
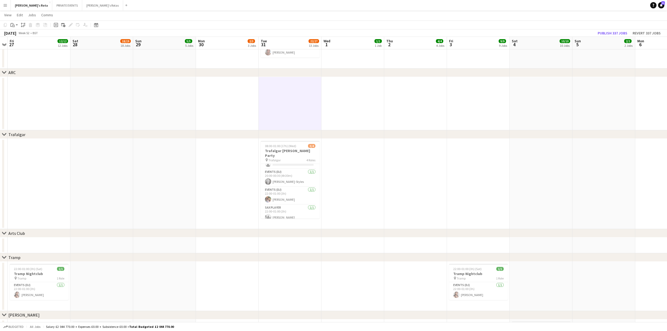
click at [289, 91] on app-date-cell at bounding box center [289, 104] width 63 height 54
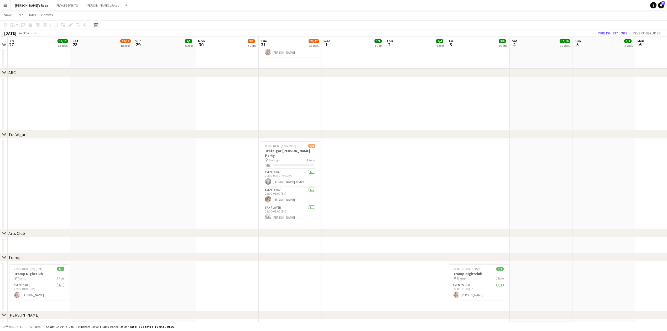
click at [99, 26] on div "Date picker" at bounding box center [96, 25] width 6 height 6
click at [130, 108] on button "[DATE]" at bounding box center [133, 108] width 15 height 8
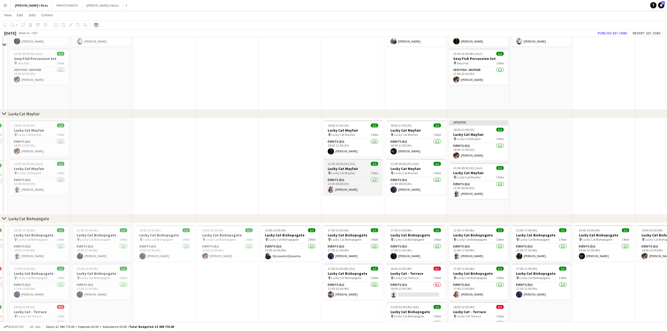
scroll to position [280, 0]
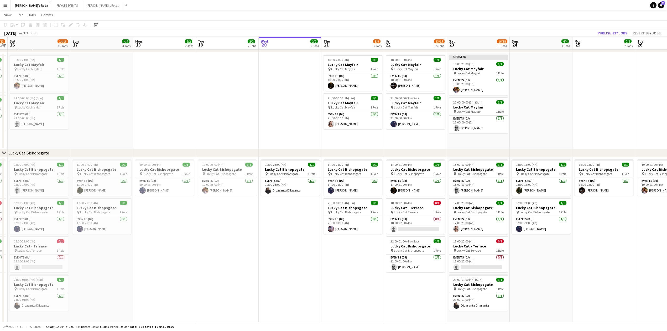
click at [348, 256] on app-date-cell "17:00-21:00 (4h) 1/1 Lucky Cat Bishopsgate pin Lucky Cat Bishopsgate 1 Role Eve…" at bounding box center [352, 255] width 63 height 196
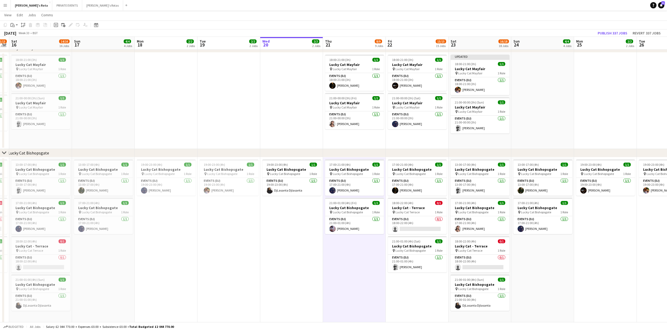
click at [235, 93] on app-date-cell at bounding box center [228, 100] width 63 height 96
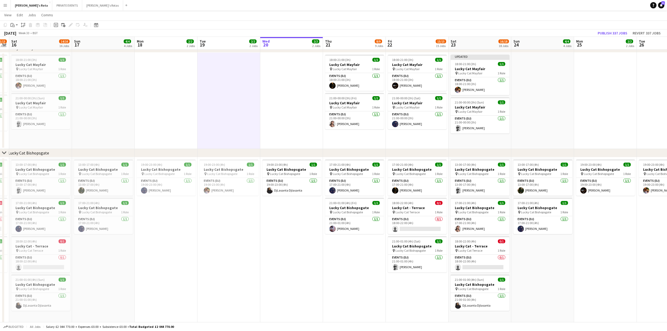
click at [261, 109] on app-date-cell at bounding box center [291, 100] width 63 height 96
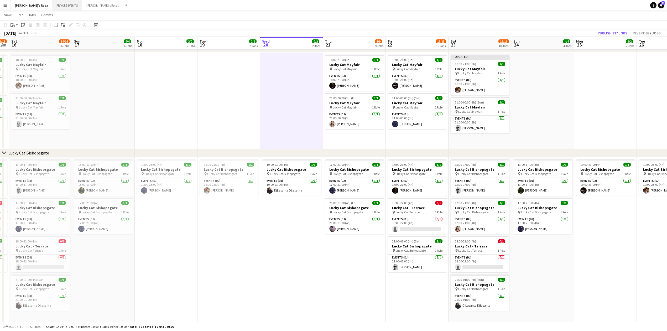
click at [52, 4] on button "PRIVATE EVENTS Close" at bounding box center [67, 5] width 30 height 10
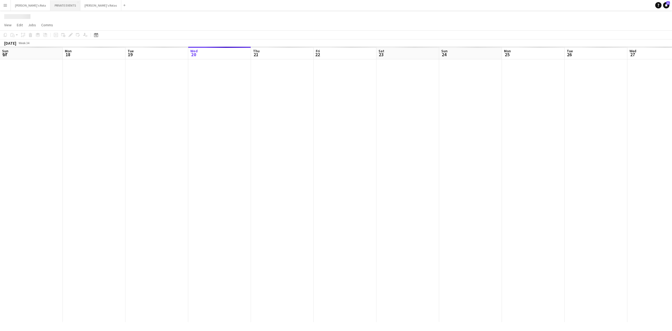
scroll to position [0, 125]
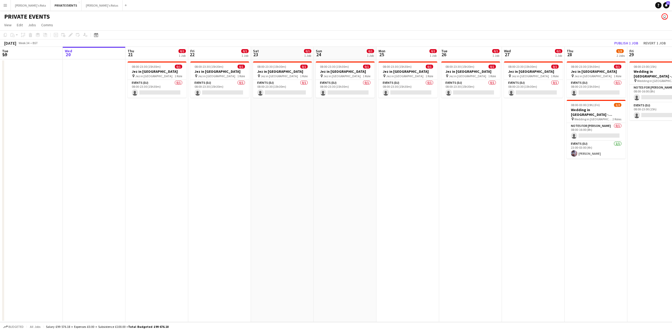
click at [82, 125] on app-date-cell at bounding box center [94, 190] width 63 height 262
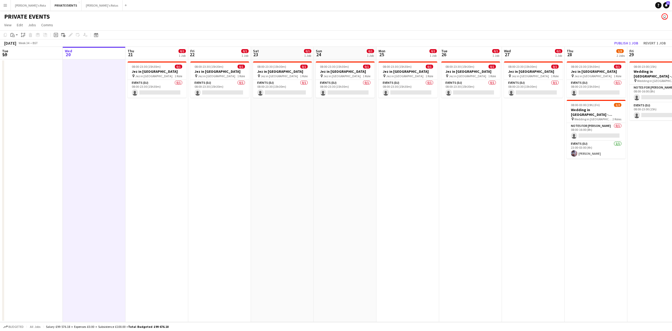
click at [128, 157] on app-date-cell "08:00-23:30 (15h30m) 0/1 Jez in [GEOGRAPHIC_DATA] pin Jez in [GEOGRAPHIC_DATA] …" at bounding box center [156, 190] width 63 height 262
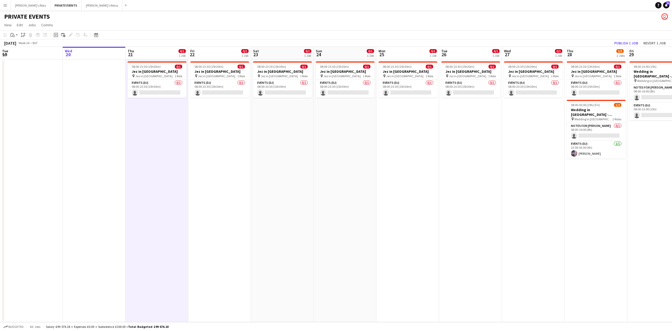
drag, startPoint x: 82, startPoint y: 138, endPoint x: 153, endPoint y: 154, distance: 72.9
click at [86, 140] on app-calendar-viewport "Sun 17 Mon 18 Tue 19 Wed 20 Thu 21 0/1 1 Job Fri 22 0/1 1 Job Sat 23 0/1 1 Job …" at bounding box center [336, 184] width 672 height 275
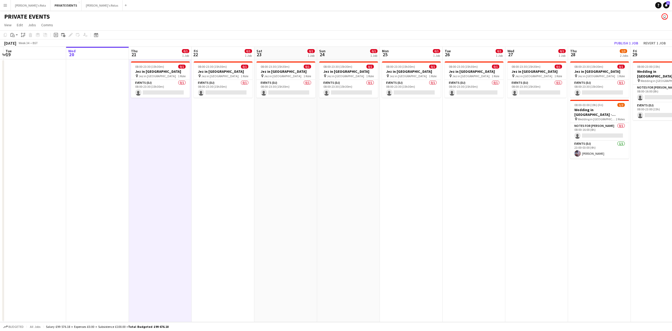
click at [162, 156] on app-date-cell "08:00-23:30 (15h30m) 0/1 Jez in [GEOGRAPHIC_DATA] pin Jez in [GEOGRAPHIC_DATA] …" at bounding box center [160, 190] width 63 height 262
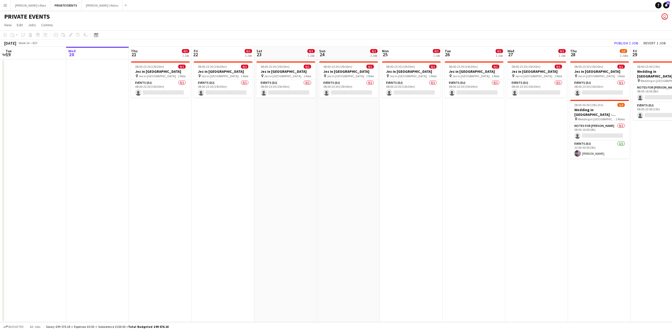
click at [77, 131] on app-date-cell at bounding box center [97, 190] width 63 height 262
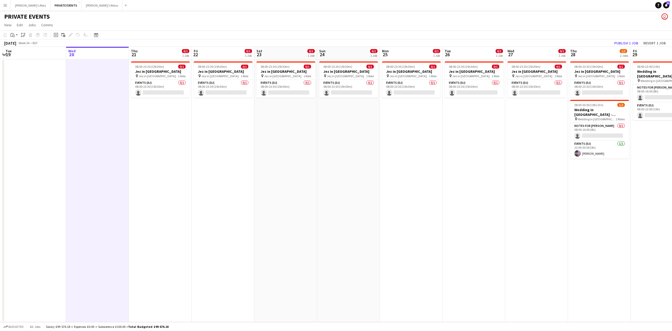
click at [160, 155] on app-date-cell "08:00-23:30 (15h30m) 0/1 Jez in [GEOGRAPHIC_DATA] pin Jez in [GEOGRAPHIC_DATA] …" at bounding box center [160, 190] width 63 height 262
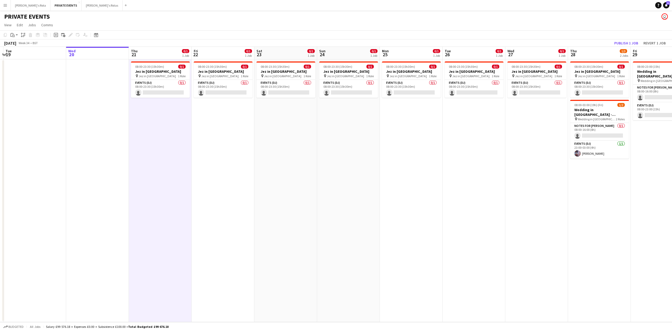
drag, startPoint x: 58, startPoint y: 123, endPoint x: 131, endPoint y: 154, distance: 79.6
click at [68, 128] on app-calendar-viewport "Sun 17 Mon 18 Tue 19 Wed 20 Thu 21 0/1 1 Job Fri 22 0/1 1 Job Sat 23 0/1 1 Job …" at bounding box center [336, 184] width 672 height 275
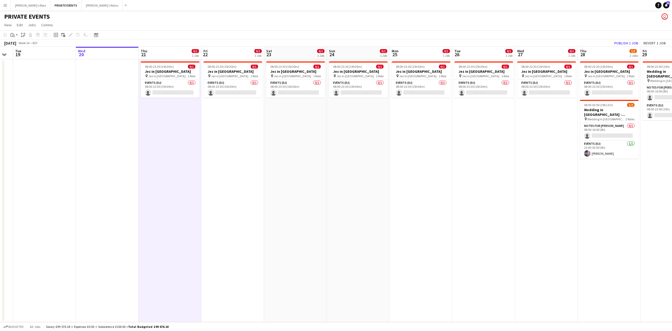
click at [168, 168] on app-date-cell "08:00-23:30 (15h30m) 0/1 Jez in [GEOGRAPHIC_DATA] pin Jez in [GEOGRAPHIC_DATA] …" at bounding box center [170, 190] width 63 height 262
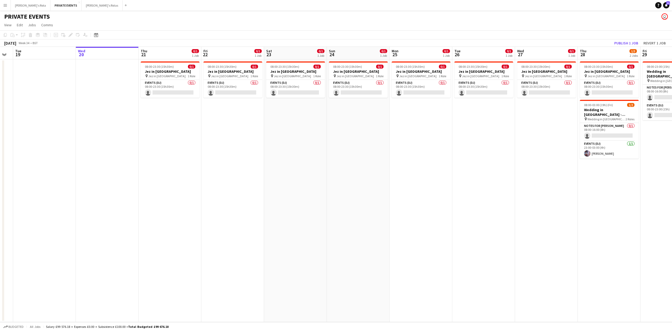
click at [284, 163] on app-date-cell "08:00-23:30 (15h30m) 0/1 Jez in [GEOGRAPHIC_DATA] pin Jez in [GEOGRAPHIC_DATA] …" at bounding box center [295, 190] width 63 height 262
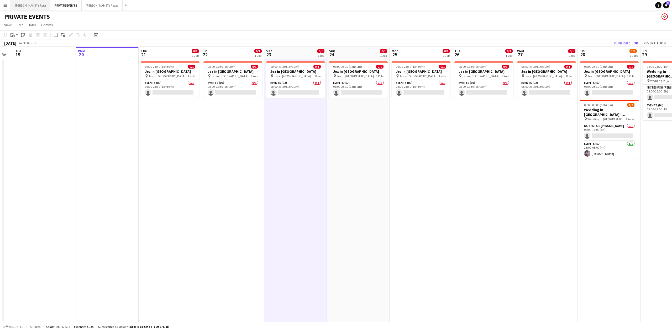
click at [24, 2] on button "[PERSON_NAME]'s Rota Close" at bounding box center [31, 5] width 40 height 10
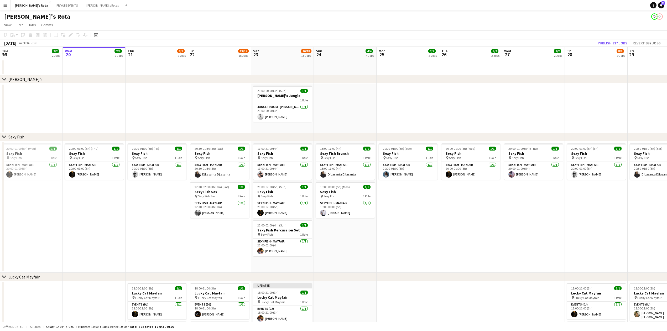
click at [94, 104] on app-date-cell at bounding box center [94, 107] width 63 height 49
click at [161, 114] on app-date-cell at bounding box center [156, 107] width 63 height 49
click at [216, 108] on app-date-cell at bounding box center [219, 107] width 63 height 49
click at [98, 198] on app-date-cell "20:00-01:00 (5h) (Thu) 1/1 Sexy Fish pin Sexy Fish 1 Role SEXY FISH - MAYFAIR […" at bounding box center [94, 206] width 63 height 131
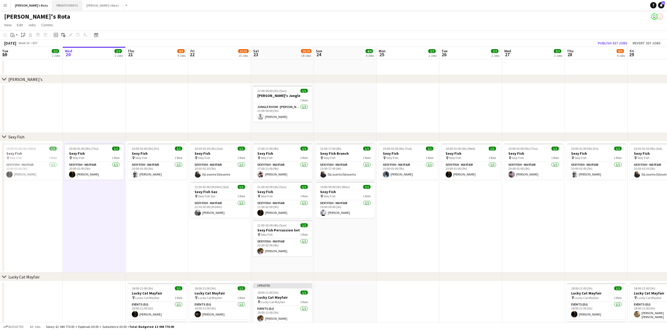
click at [52, 4] on button "PRIVATE EVENTS Close" at bounding box center [67, 5] width 30 height 10
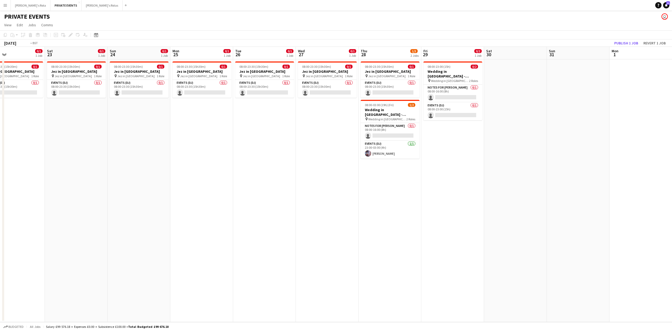
drag, startPoint x: 282, startPoint y: 149, endPoint x: 52, endPoint y: 151, distance: 229.9
click at [31, 151] on app-calendar-viewport "Wed 20 Thu 21 0/1 1 Job Fri 22 0/1 1 Job Sat 23 0/1 1 Job Sun 24 0/1 1 Job Mon …" at bounding box center [336, 184] width 672 height 275
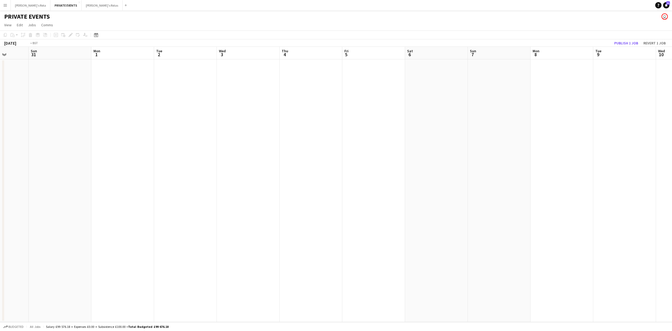
drag, startPoint x: 280, startPoint y: 154, endPoint x: 64, endPoint y: 156, distance: 216.2
click at [20, 155] on app-calendar-viewport "Thu 28 1/3 2 Jobs Fri 29 0/2 1 Job Sat 30 Sun 31 Mon 1 Tue 2 Wed 3 Thu 4 Fri 5 …" at bounding box center [336, 184] width 672 height 275
drag, startPoint x: 41, startPoint y: 155, endPoint x: 2, endPoint y: 155, distance: 39.4
click at [2, 155] on div "Sat 30 Sun 31 Mon 1 Tue 2 Wed 3 Thu 4 Fri 5 Sat 6 Sun 7 Mon 8 Tue 9 Wed 10 Thu …" at bounding box center [336, 184] width 672 height 275
drag, startPoint x: 443, startPoint y: 147, endPoint x: 10, endPoint y: 145, distance: 433.3
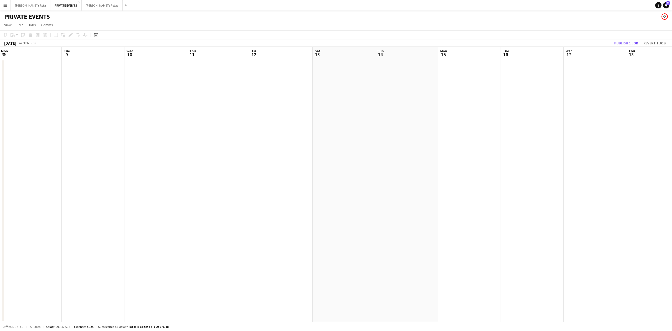
click at [11, 145] on app-calendar-viewport "Sat 6 Sun 7 Mon 8 Tue 9 Wed 10 Thu 11 Fri 12 Sat 13 Sun 14 Mon 15 Tue 16 Wed 17…" at bounding box center [336, 184] width 672 height 275
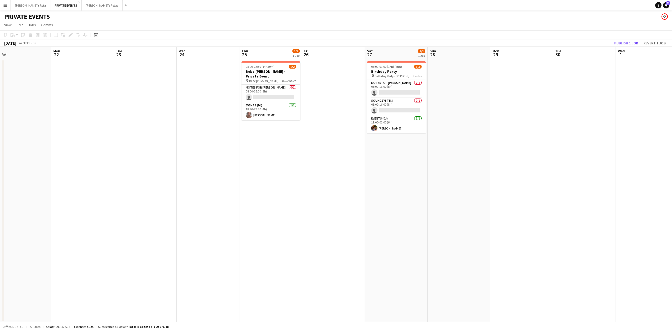
drag, startPoint x: 424, startPoint y: 138, endPoint x: 94, endPoint y: 138, distance: 329.6
click at [94, 138] on app-calendar-viewport "Fri 19 Sat 20 Sun 21 Mon 22 Tue 23 Wed 24 Thu 25 1/2 1 Job Fri 26 Sat 27 1/3 1 …" at bounding box center [336, 184] width 672 height 275
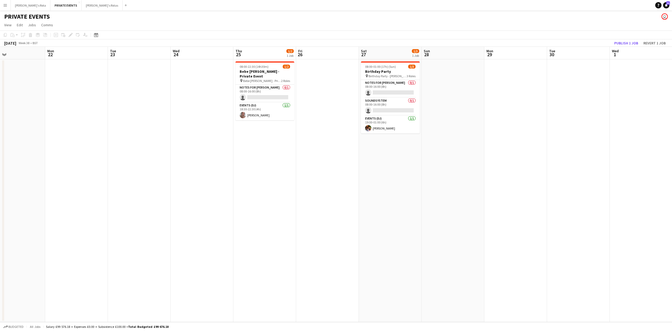
click at [385, 141] on app-date-cell "08:00-01:00 (17h) (Sun) 1/3 Birthday Party pin Birthday Party - [PERSON_NAME] 3…" at bounding box center [390, 190] width 63 height 262
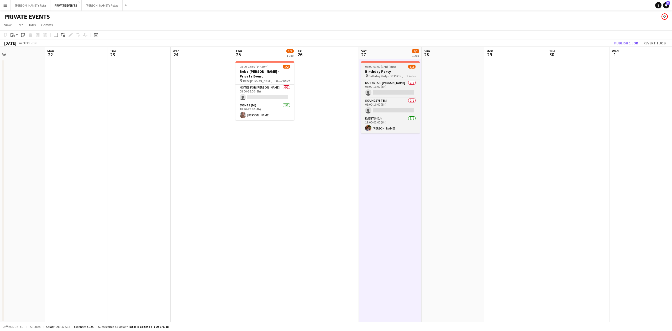
click at [384, 72] on h3 "Birthday Party" at bounding box center [390, 71] width 59 height 5
